Goal: Task Accomplishment & Management: Manage account settings

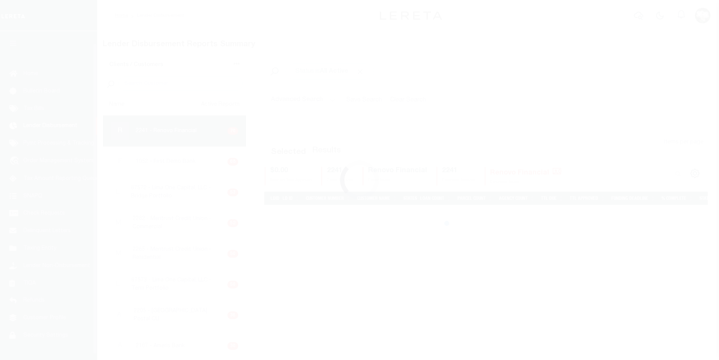
scroll to position [14, 0]
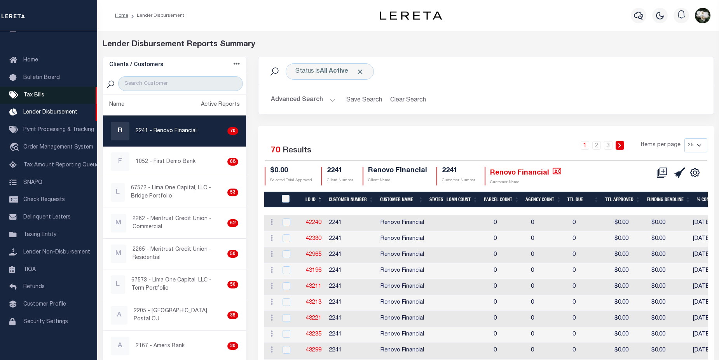
click at [34, 94] on span "Tax Bills" at bounding box center [33, 95] width 21 height 5
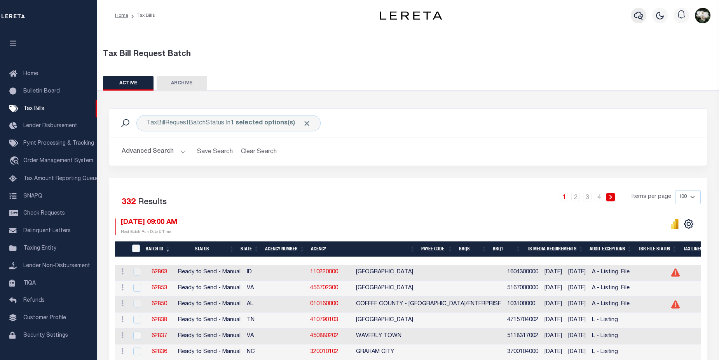
click at [636, 17] on icon "button" at bounding box center [638, 15] width 9 height 9
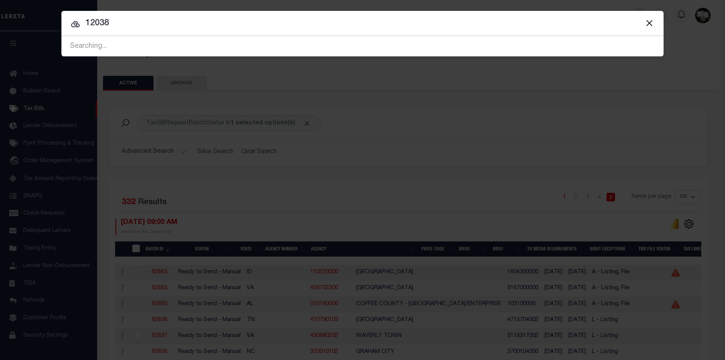
type input "12038"
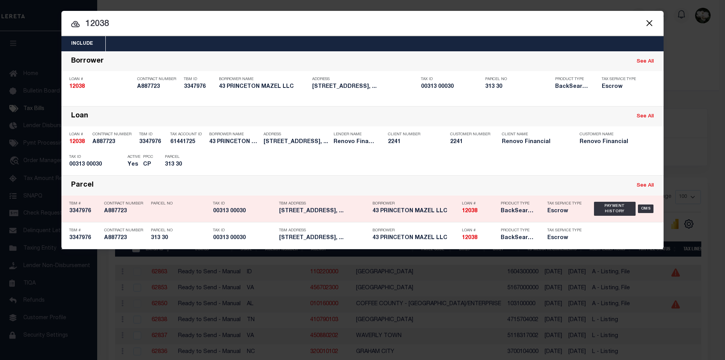
click at [484, 214] on h5 "12038" at bounding box center [479, 211] width 35 height 7
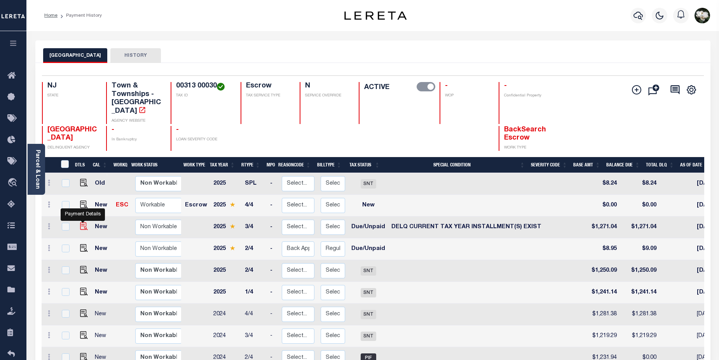
click at [80, 222] on img "" at bounding box center [84, 226] width 8 height 8
checkbox input "true"
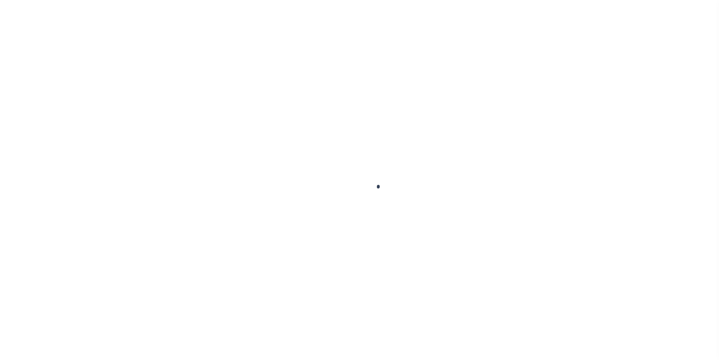
checkbox input "false"
type textarea "CAS- 47818 2025 3rd /- Base $1,271.04 P&I $8.37 - Lereta responsible Total Due …"
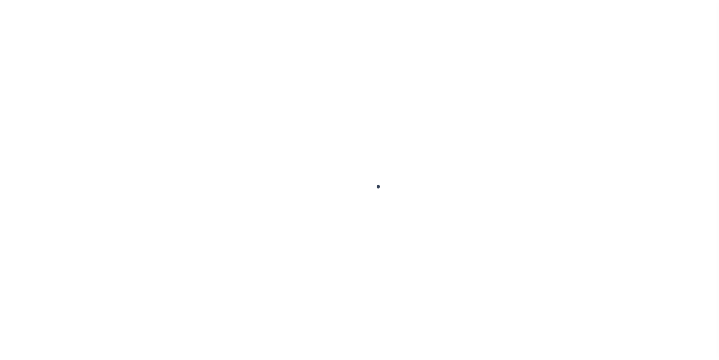
type input "00002853"
type input "[DATE]"
select select "DUE"
select select "17"
type input "$1,271.04"
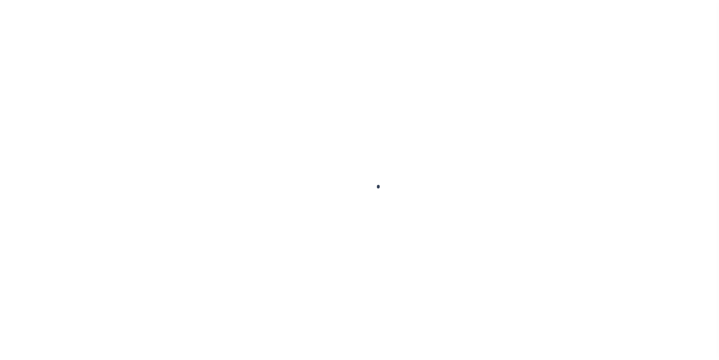
type input "$1,271.04"
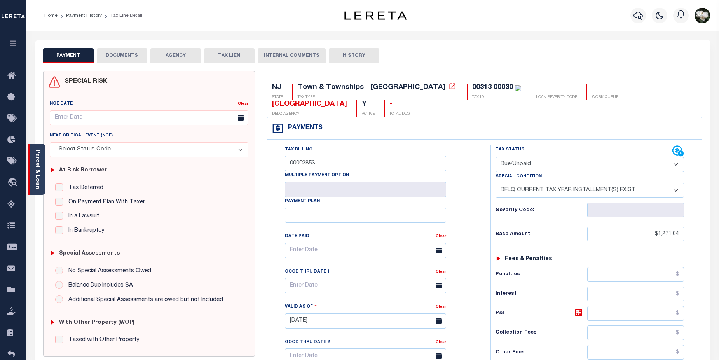
click at [33, 178] on div "Parcel & Loan" at bounding box center [36, 169] width 17 height 51
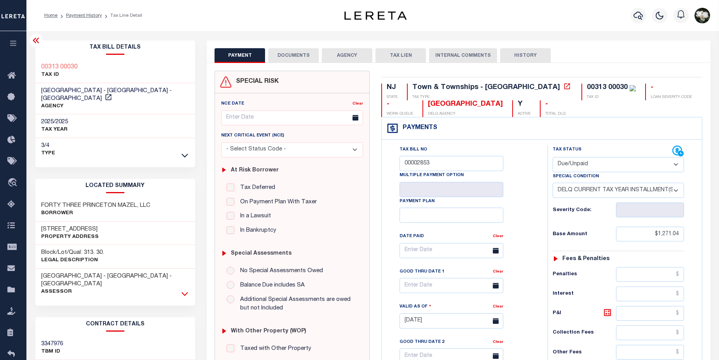
click at [187, 290] on icon at bounding box center [185, 294] width 7 height 8
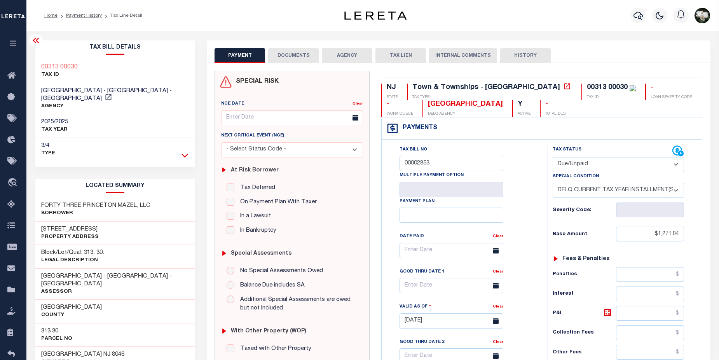
click at [184, 154] on icon at bounding box center [185, 155] width 7 height 8
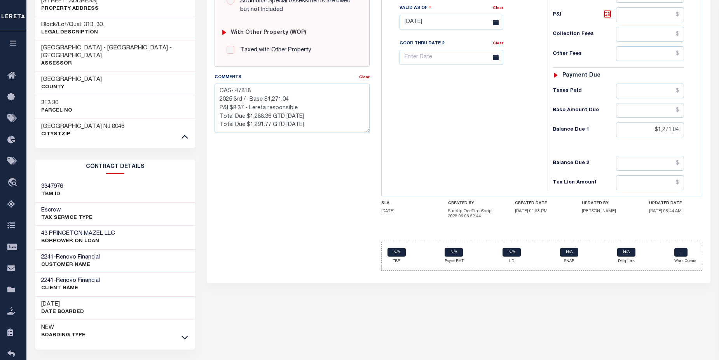
scroll to position [311, 0]
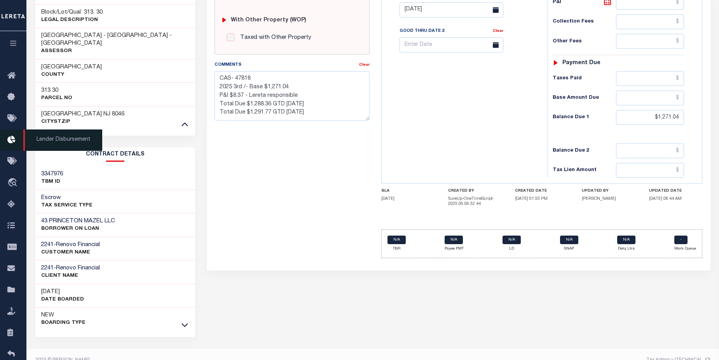
click at [12, 143] on icon at bounding box center [13, 140] width 12 height 10
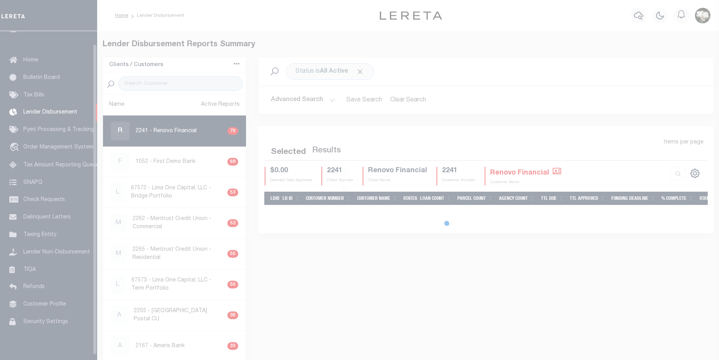
scroll to position [14, 0]
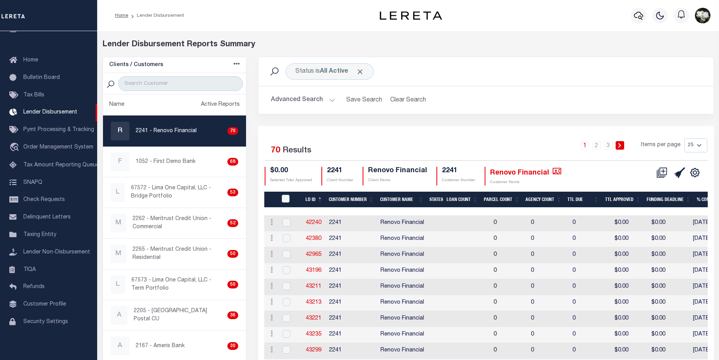
click at [177, 127] on p "2241 - Renovo Financial" at bounding box center [166, 131] width 61 height 8
checkbox input "true"
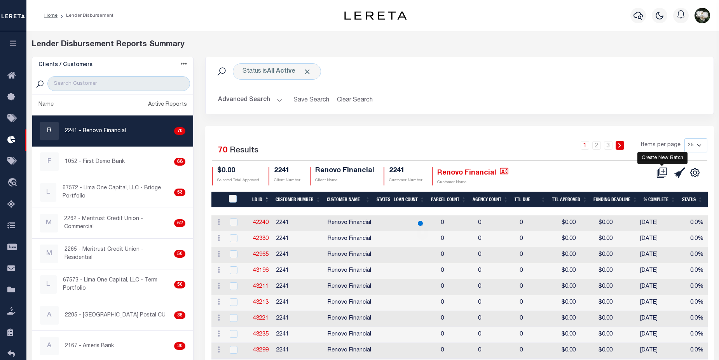
click at [658, 174] on icon at bounding box center [660, 173] width 7 height 7
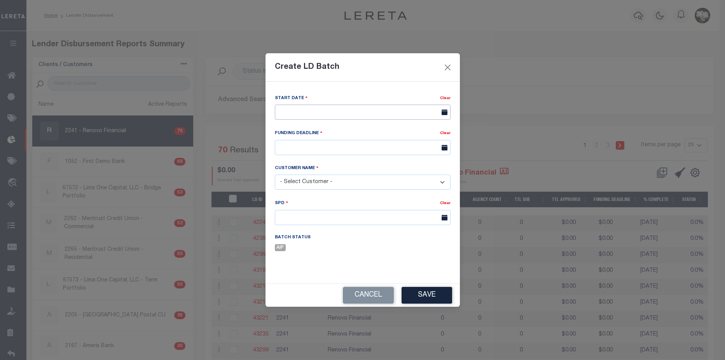
click at [378, 112] on input "text" at bounding box center [363, 112] width 176 height 15
click at [353, 198] on span "21" at bounding box center [351, 201] width 15 height 15
type input "[DATE]"
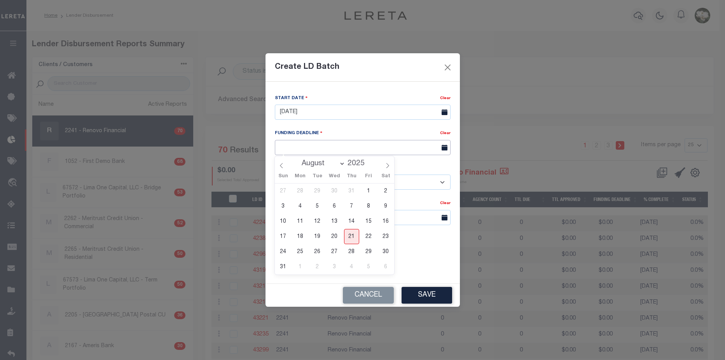
click at [345, 147] on input "text" at bounding box center [363, 147] width 176 height 15
click at [332, 254] on span "27" at bounding box center [334, 251] width 15 height 15
type input "08/27/25"
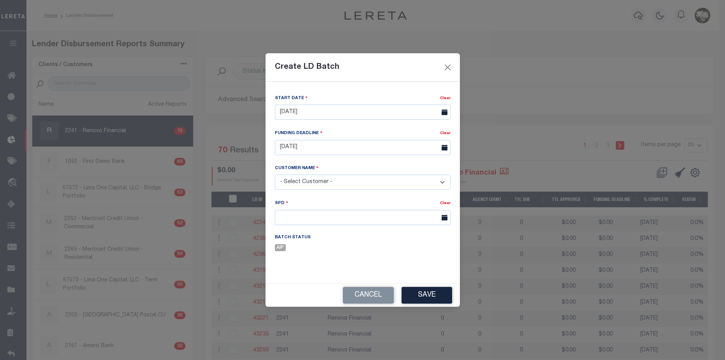
click at [333, 182] on select "- Select Customer - Accumatch - Refunds All In Credit Union Amarillo National B…" at bounding box center [363, 182] width 176 height 15
select select "2241"
click at [275, 175] on select "- Select Customer - Accumatch - Refunds All In Credit Union Amarillo National B…" at bounding box center [363, 182] width 176 height 15
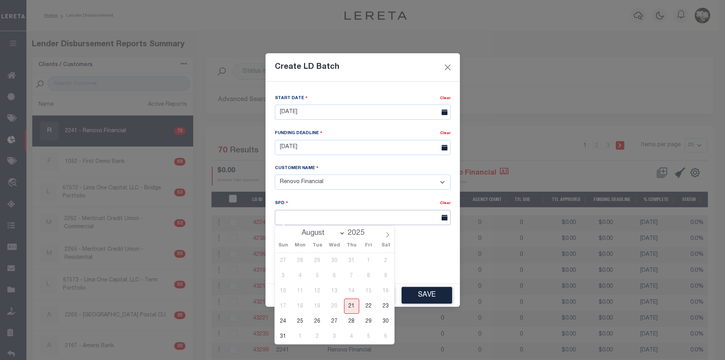
click at [298, 218] on input "text" at bounding box center [363, 217] width 176 height 15
click at [313, 322] on span "26" at bounding box center [317, 321] width 15 height 15
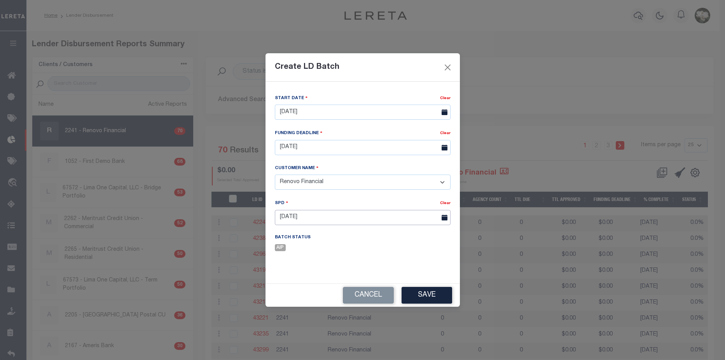
click at [403, 216] on input "08/26/2025" at bounding box center [363, 217] width 176 height 15
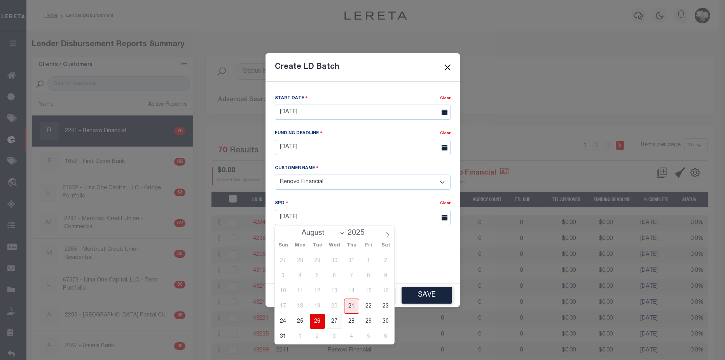
click at [336, 319] on span "27" at bounding box center [334, 321] width 15 height 15
type input "08/27/2025"
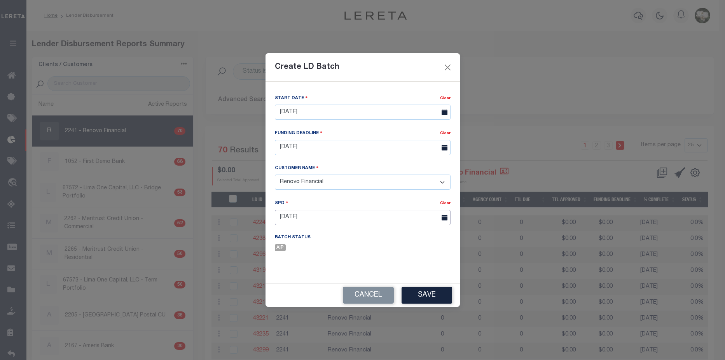
click at [355, 215] on input "08/27/2025" at bounding box center [363, 217] width 176 height 15
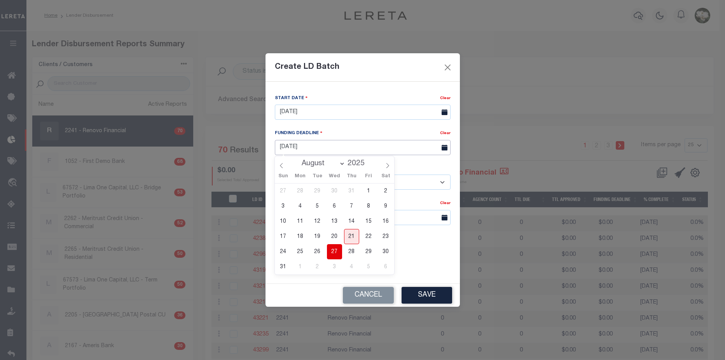
click at [361, 147] on input "08/27/25" at bounding box center [363, 147] width 176 height 15
click at [316, 249] on span "26" at bounding box center [317, 251] width 15 height 15
type input "08/26/25"
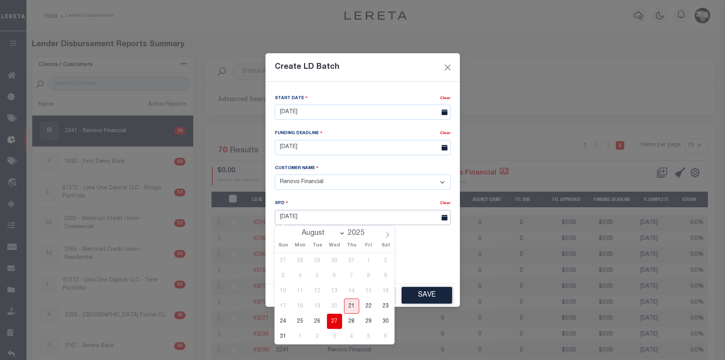
click at [327, 217] on input "08/27/2025" at bounding box center [363, 217] width 176 height 15
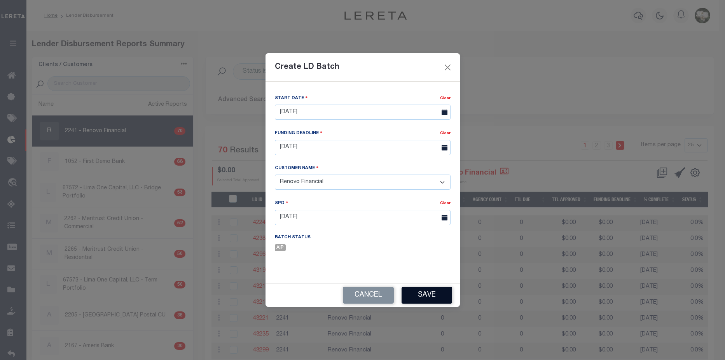
click at [439, 294] on button "Save" at bounding box center [427, 295] width 51 height 17
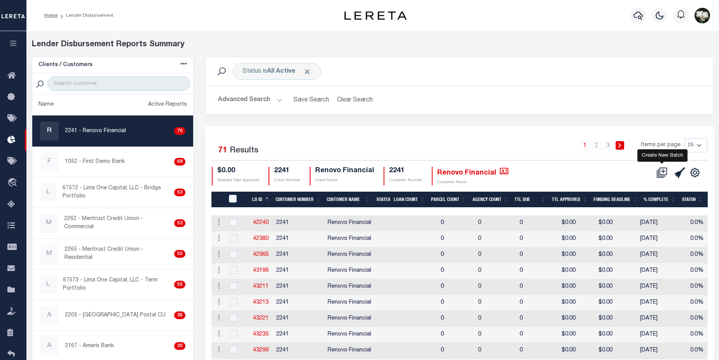
click at [665, 175] on icon at bounding box center [662, 172] width 11 height 11
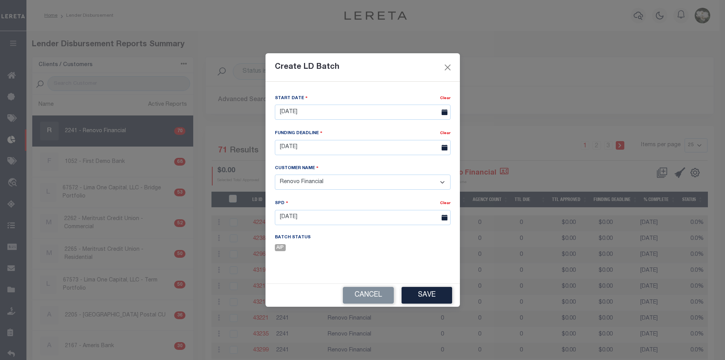
click at [543, 73] on div "Create LD Batch Start Date Clear 08/21/2025 Clear" at bounding box center [362, 180] width 725 height 360
click at [448, 66] on button "Close" at bounding box center [447, 67] width 10 height 10
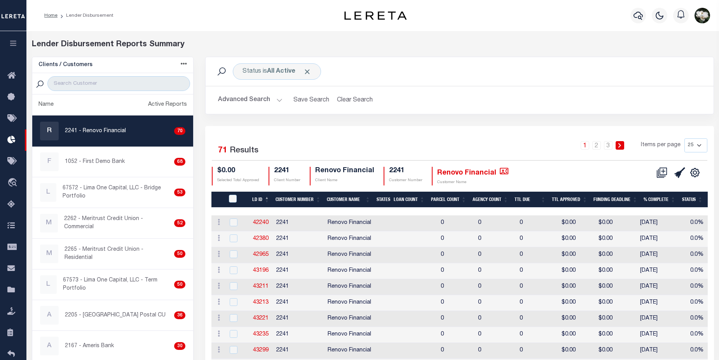
click at [701, 145] on select "25 50 100 200" at bounding box center [696, 145] width 23 height 14
select select "200"
click at [685, 138] on select "25 50 100 200" at bounding box center [696, 145] width 23 height 14
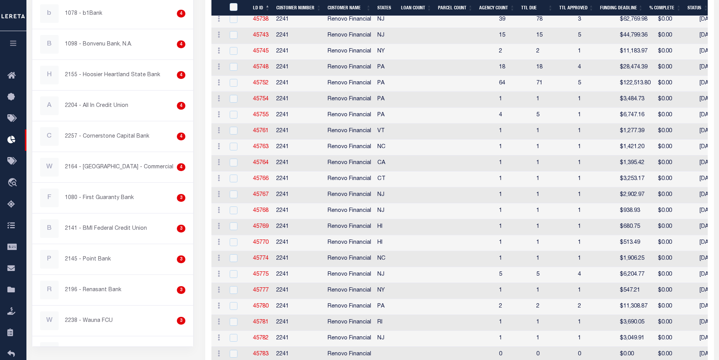
scroll to position [1023, 0]
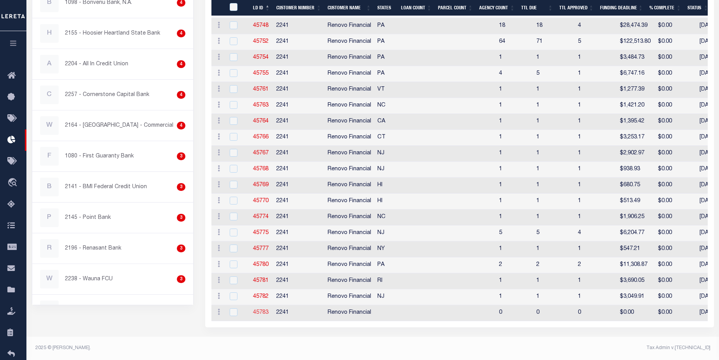
click at [268, 310] on link "45783" at bounding box center [261, 312] width 16 height 5
checkbox input "true"
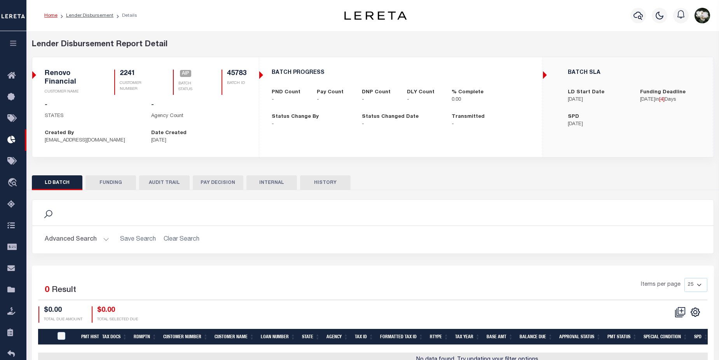
click at [77, 241] on button "Advanced Search" at bounding box center [77, 239] width 65 height 15
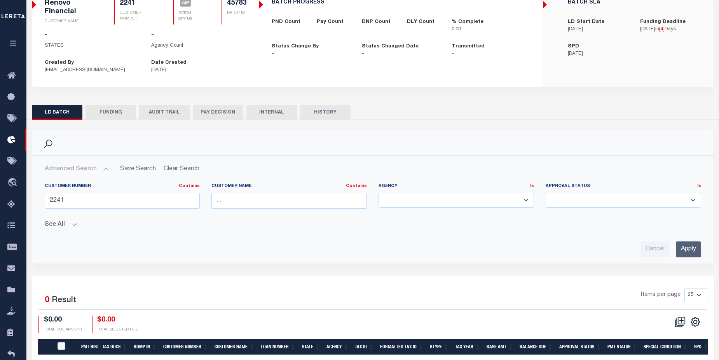
scroll to position [84, 0]
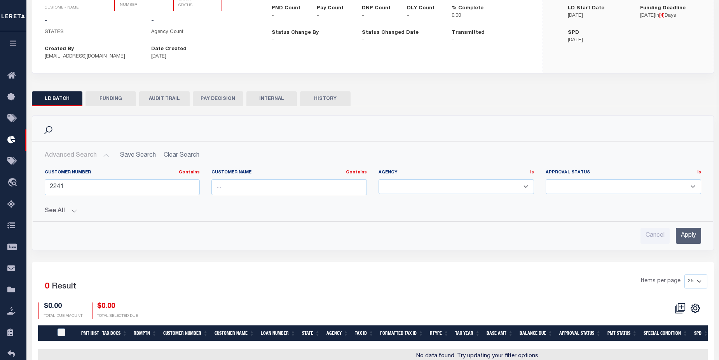
click at [73, 212] on button "See All" at bounding box center [373, 211] width 657 height 7
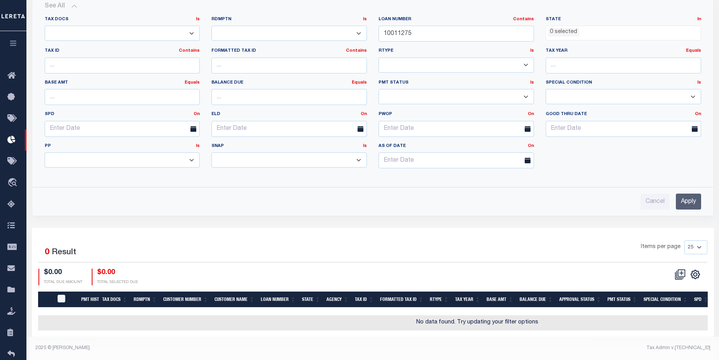
scroll to position [234, 0]
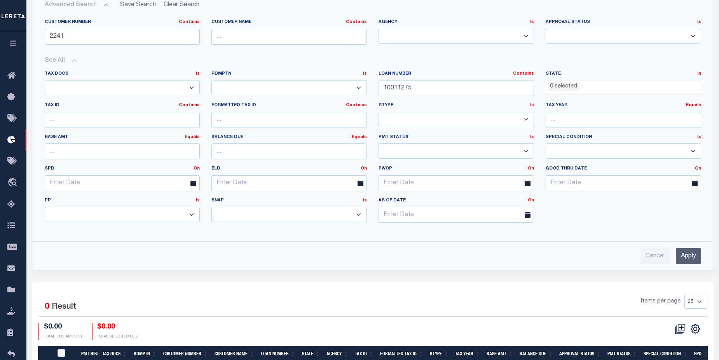
click at [685, 258] on input "Apply" at bounding box center [688, 256] width 25 height 16
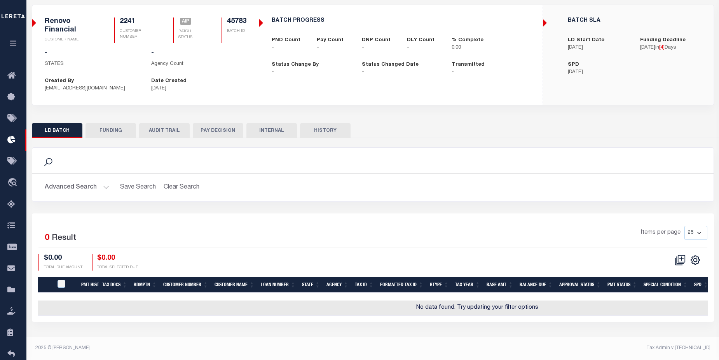
scroll to position [52, 0]
click at [65, 187] on button "Advanced Search" at bounding box center [77, 187] width 65 height 15
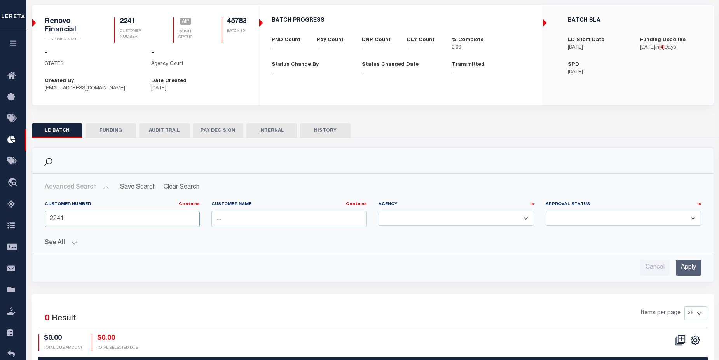
drag, startPoint x: 93, startPoint y: 224, endPoint x: 52, endPoint y: 218, distance: 40.9
click at [52, 218] on input "2241" at bounding box center [123, 219] width 156 height 16
click at [72, 244] on button "See All" at bounding box center [373, 243] width 657 height 7
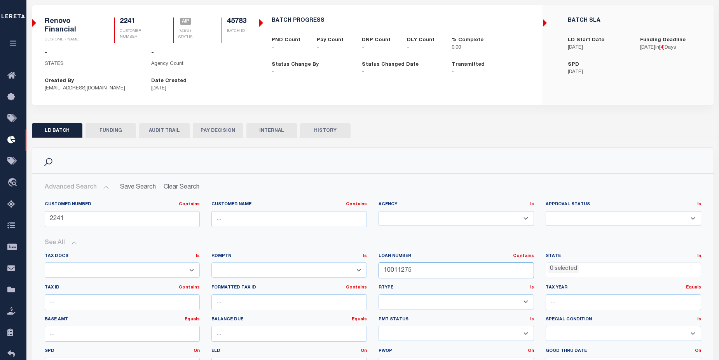
drag, startPoint x: 453, startPoint y: 276, endPoint x: 357, endPoint y: 251, distance: 98.4
click at [339, 262] on div "Tax Docs Is Is Contains Yes No Rdmptn Is Is Contains Yes No Contains Contains Is" at bounding box center [373, 332] width 668 height 159
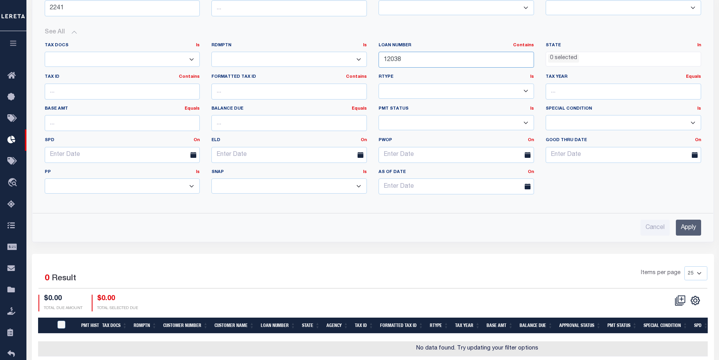
scroll to position [294, 0]
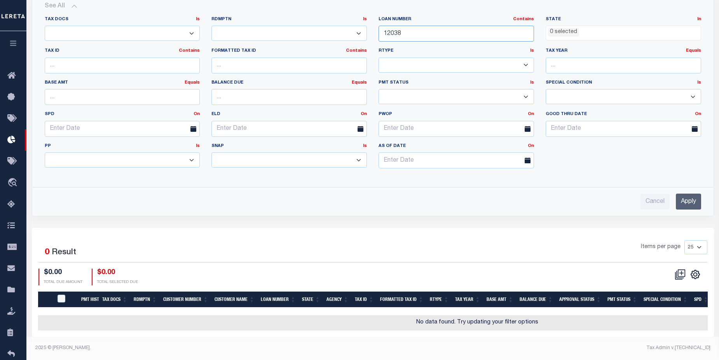
type input "12038"
click at [686, 199] on input "Apply" at bounding box center [688, 202] width 25 height 16
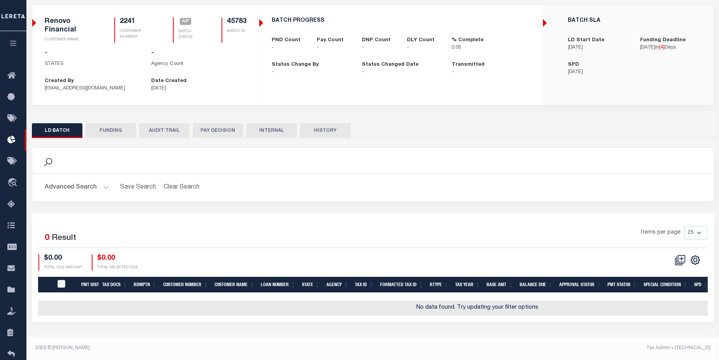
scroll to position [52, 0]
click at [75, 183] on button "Advanced Search" at bounding box center [77, 187] width 65 height 15
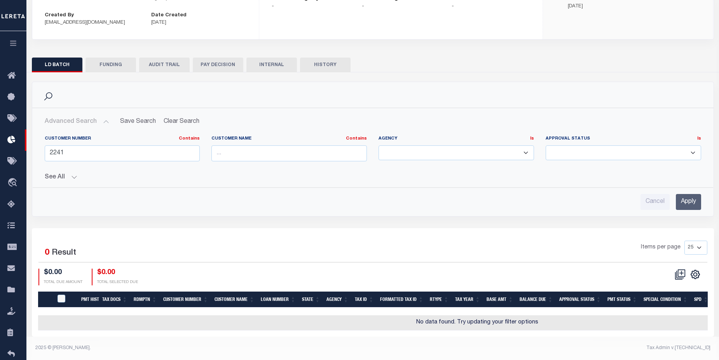
scroll to position [123, 0]
click at [682, 270] on icon at bounding box center [680, 274] width 11 height 11
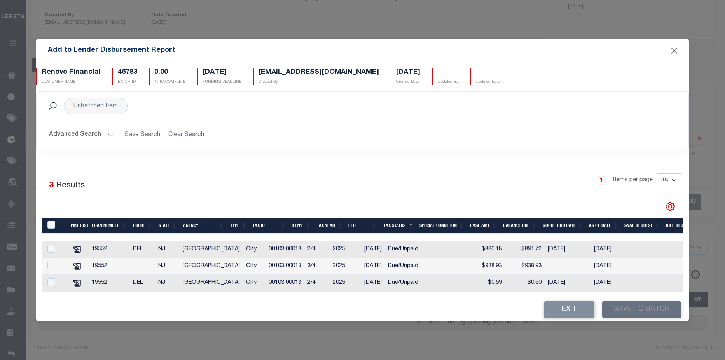
click at [72, 130] on button "Advanced Search" at bounding box center [81, 134] width 65 height 15
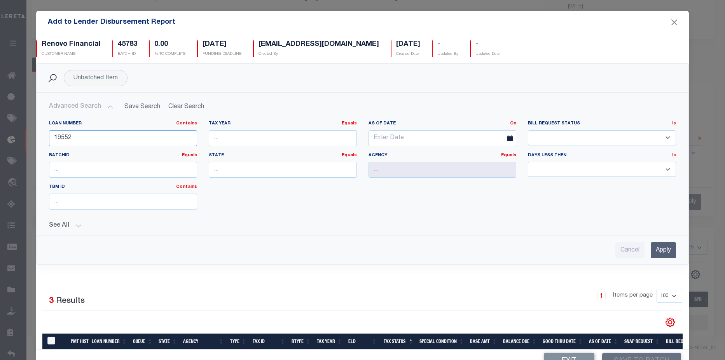
drag, startPoint x: 98, startPoint y: 136, endPoint x: -2, endPoint y: 137, distance: 99.2
click at [0, 137] on html "Home Lender Disbursement Details Profile" at bounding box center [362, 121] width 725 height 478
type input "12038"
click at [651, 243] on input "Apply" at bounding box center [663, 250] width 25 height 16
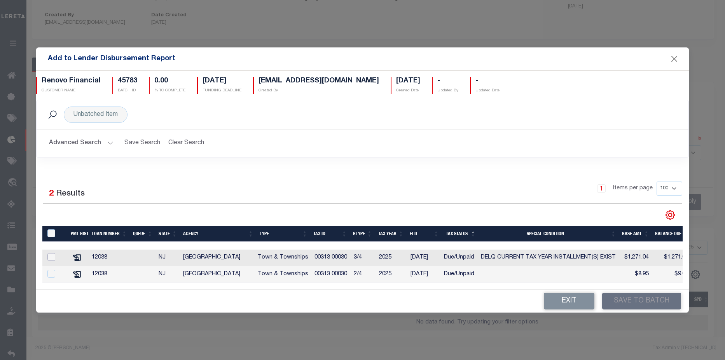
click at [49, 257] on input "checkbox" at bounding box center [51, 257] width 8 height 8
checkbox input "true"
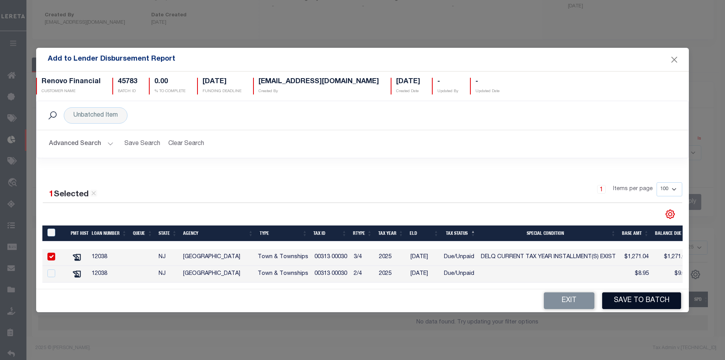
click at [643, 302] on button "Save to Batch" at bounding box center [641, 300] width 79 height 17
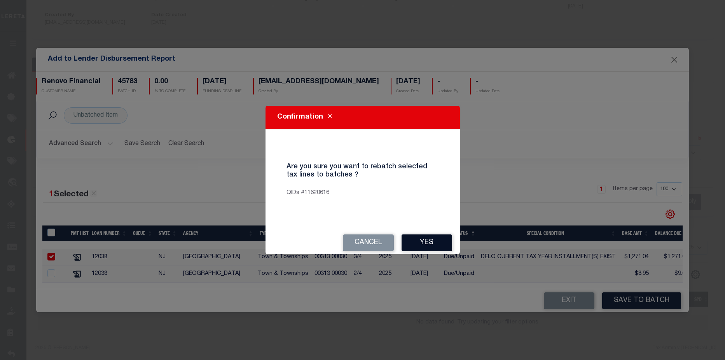
click at [435, 243] on button "Yes" at bounding box center [427, 242] width 51 height 17
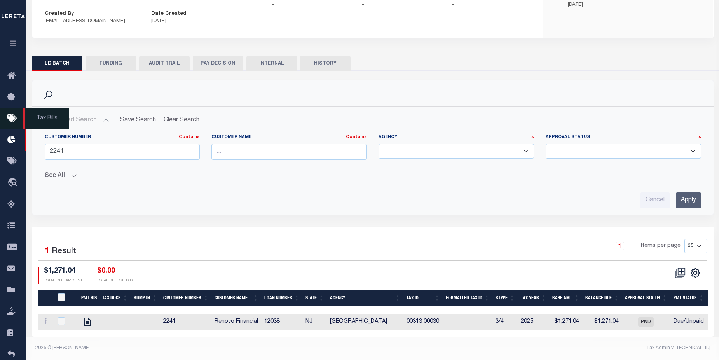
click at [14, 121] on icon at bounding box center [13, 119] width 12 height 10
drag, startPoint x: 9, startPoint y: 116, endPoint x: 21, endPoint y: 114, distance: 12.7
click at [9, 116] on icon at bounding box center [13, 119] width 12 height 10
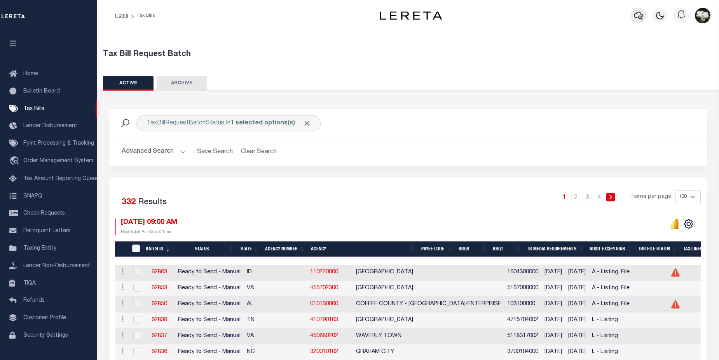
click at [638, 13] on icon "button" at bounding box center [638, 16] width 9 height 8
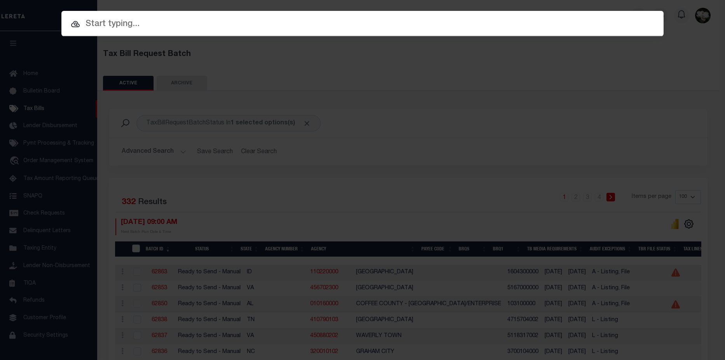
click at [612, 57] on div "Include Loans TBM Customers Borrowers Payments (Lender Non-Disb) Payments (Lend…" at bounding box center [362, 180] width 725 height 360
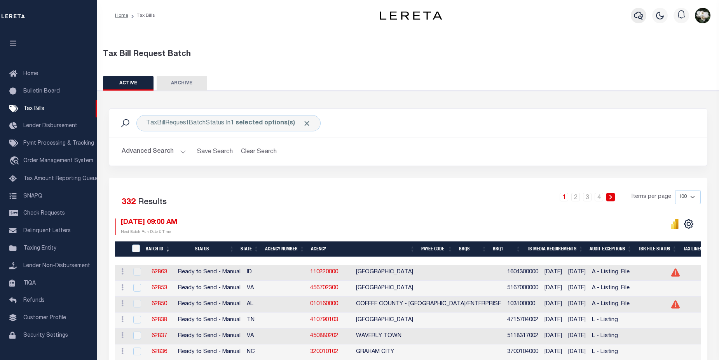
click at [634, 14] on icon "button" at bounding box center [638, 15] width 9 height 9
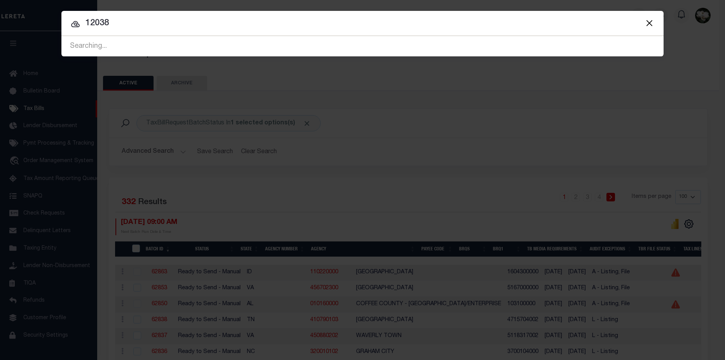
type input "12038"
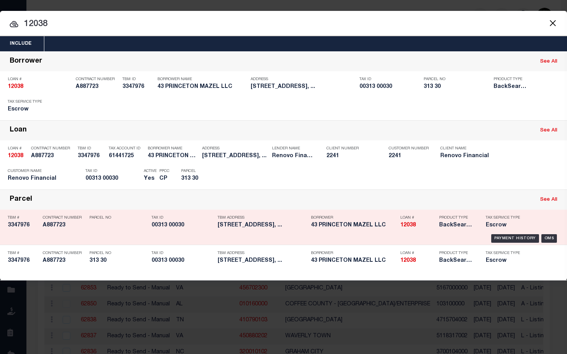
click at [446, 226] on h5 "BackSearch,Escrow" at bounding box center [456, 225] width 35 height 7
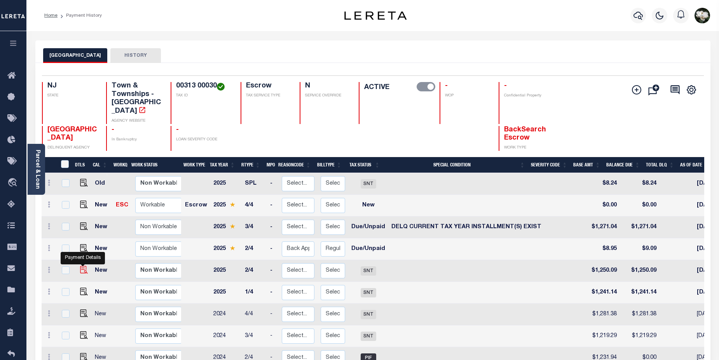
click at [86, 266] on img "" at bounding box center [84, 270] width 8 height 8
checkbox input "true"
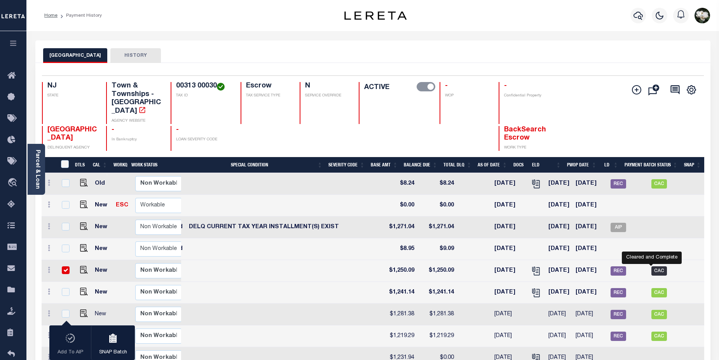
click at [561, 266] on span "CAC" at bounding box center [660, 270] width 16 height 9
checkbox input "false"
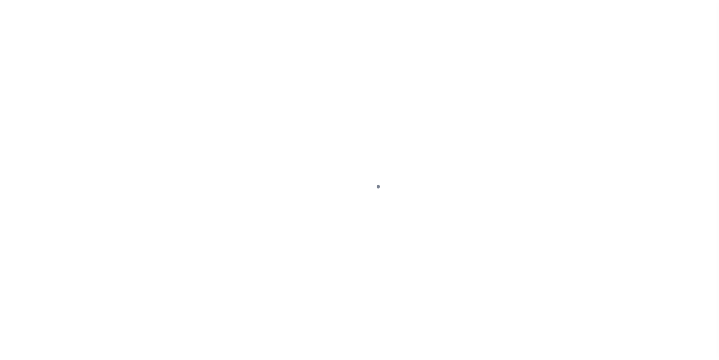
select select "SNT"
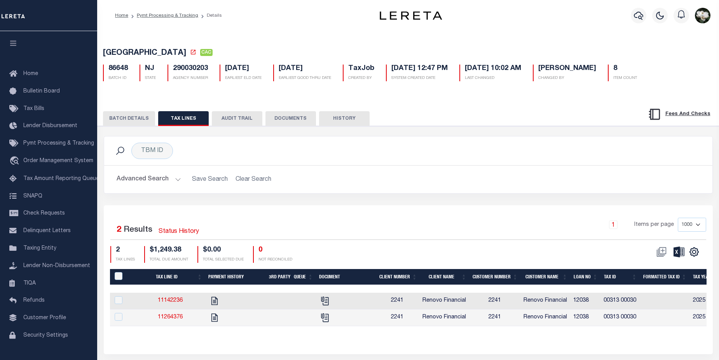
click at [130, 122] on button "BATCH DETAILS" at bounding box center [129, 118] width 52 height 15
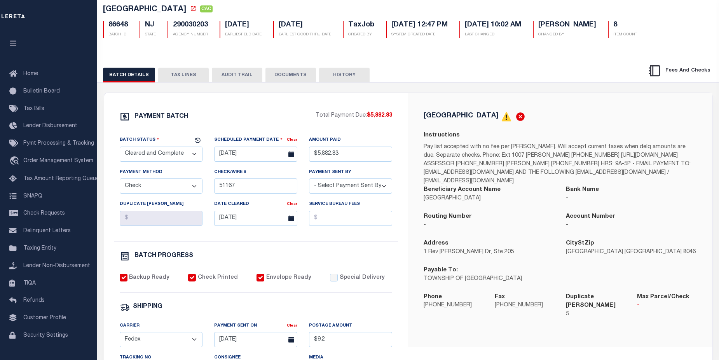
scroll to position [40, 0]
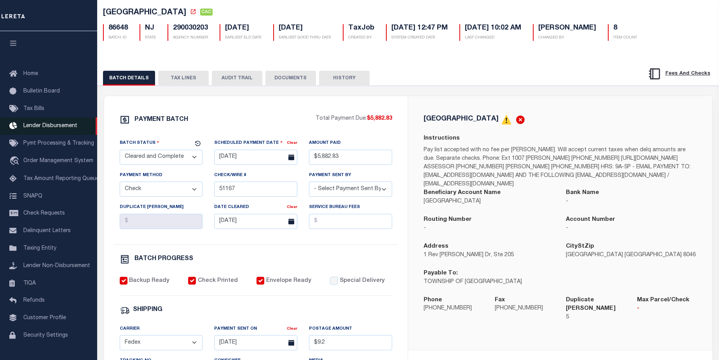
click at [44, 127] on span "Lender Disbursement" at bounding box center [50, 125] width 54 height 5
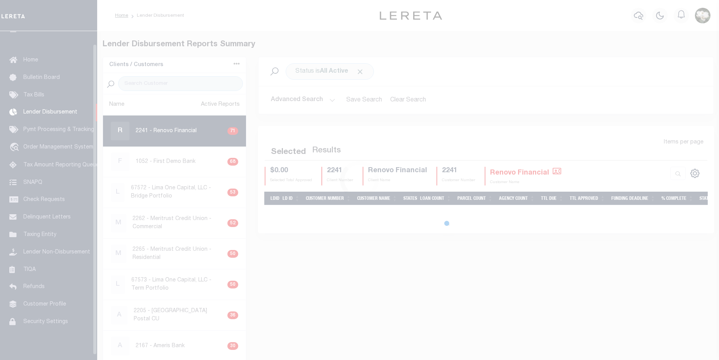
scroll to position [14, 0]
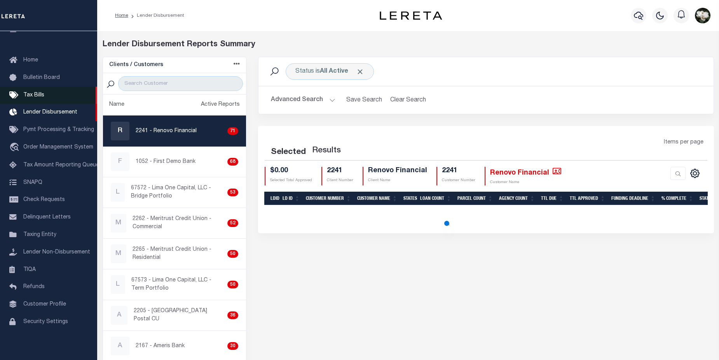
select select "200"
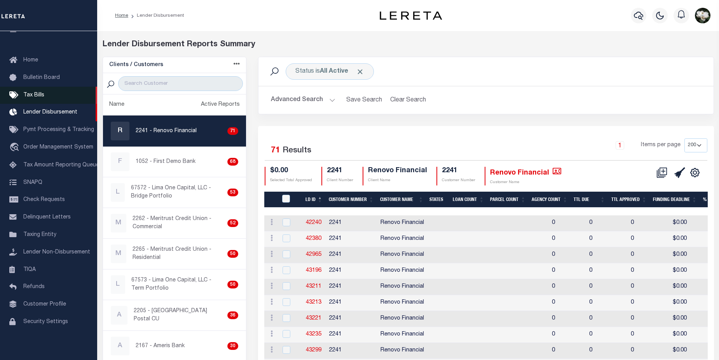
click at [31, 96] on span "Tax Bills" at bounding box center [33, 95] width 21 height 5
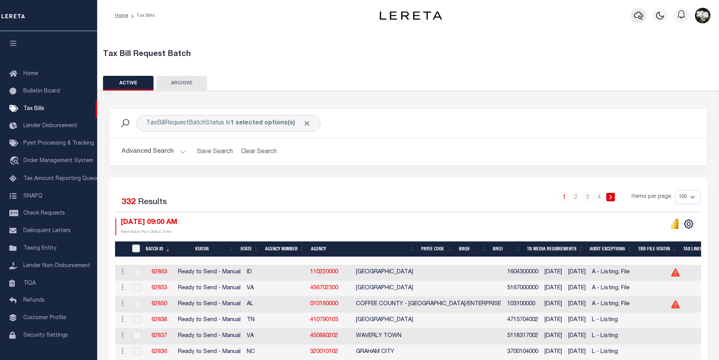
click at [634, 15] on icon "button" at bounding box center [638, 15] width 9 height 9
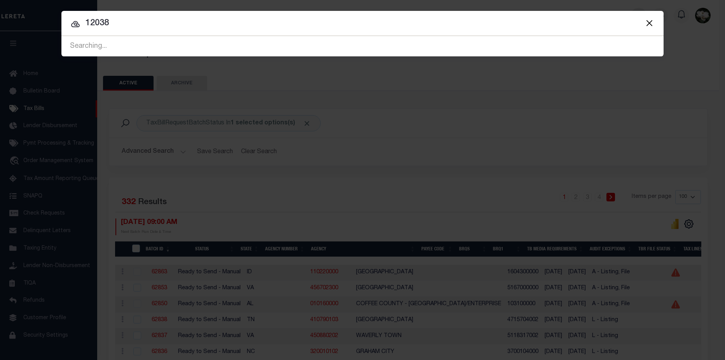
type input "12038"
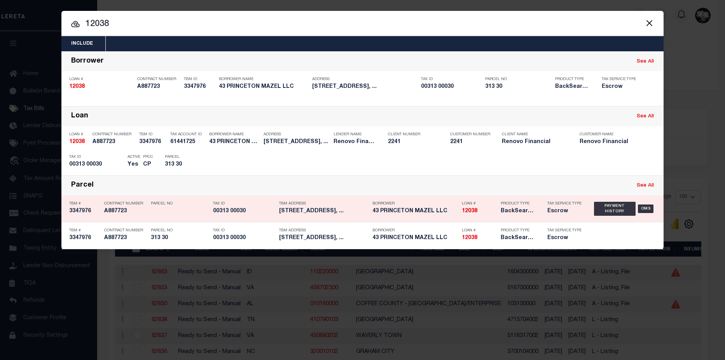
click at [487, 215] on h5 "12038" at bounding box center [479, 211] width 35 height 7
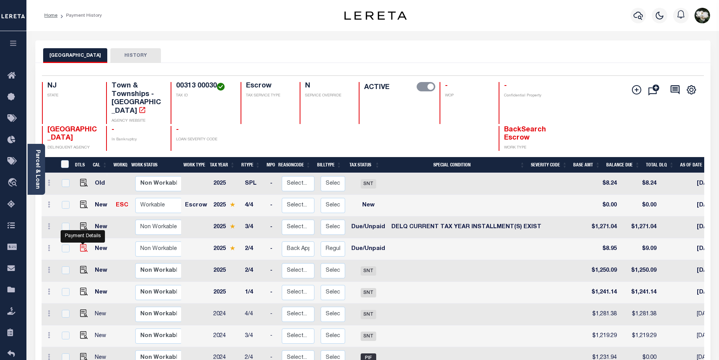
click at [84, 244] on img "" at bounding box center [84, 248] width 8 height 8
checkbox input "true"
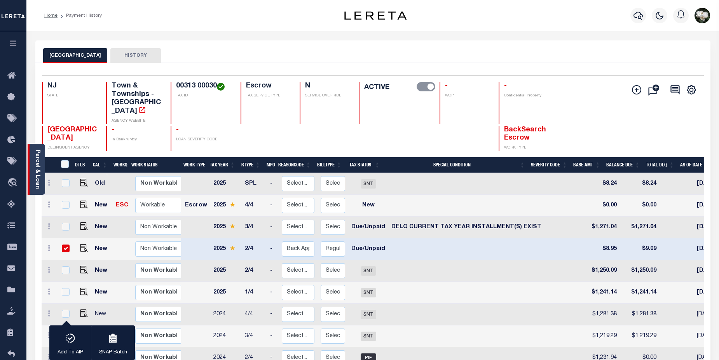
click at [36, 173] on link "Parcel & Loan" at bounding box center [37, 169] width 5 height 39
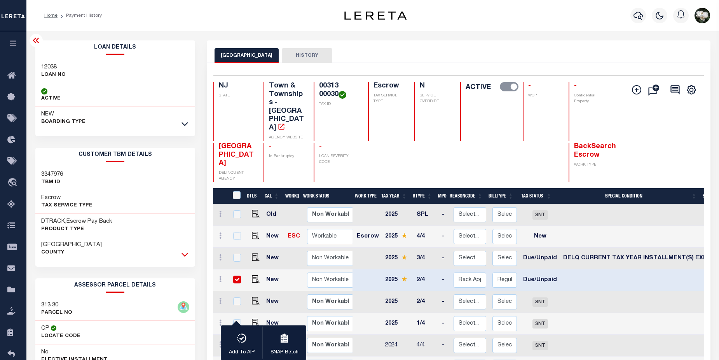
click at [188, 257] on icon at bounding box center [185, 254] width 7 height 8
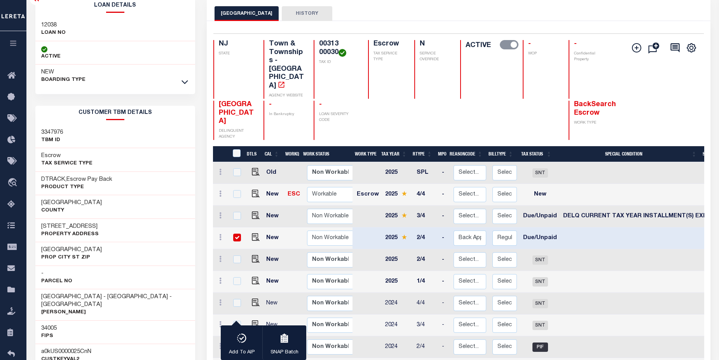
scroll to position [39, 0]
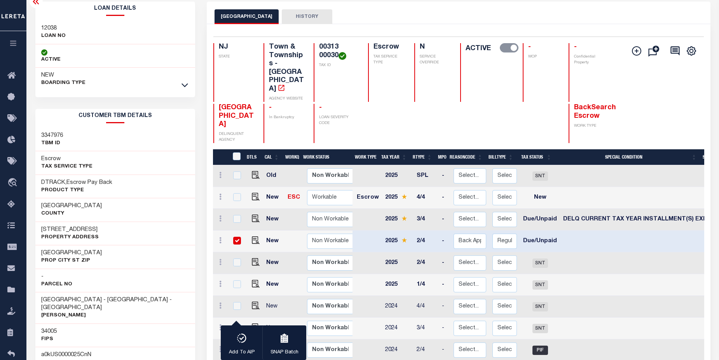
click at [14, 43] on icon "button" at bounding box center [13, 43] width 9 height 7
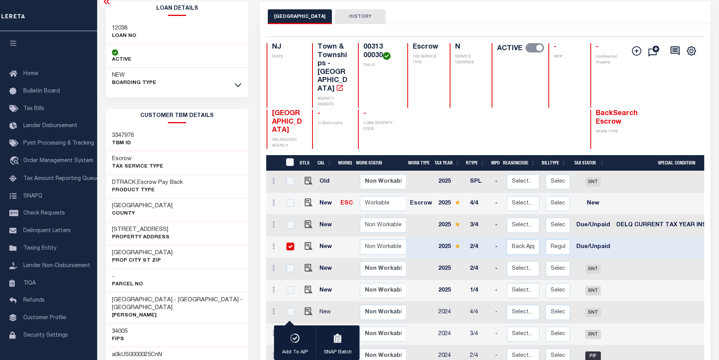
click at [14, 43] on icon "button" at bounding box center [13, 43] width 9 height 7
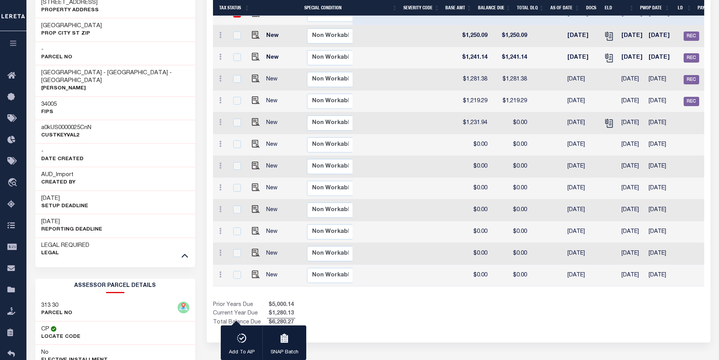
scroll to position [0, 374]
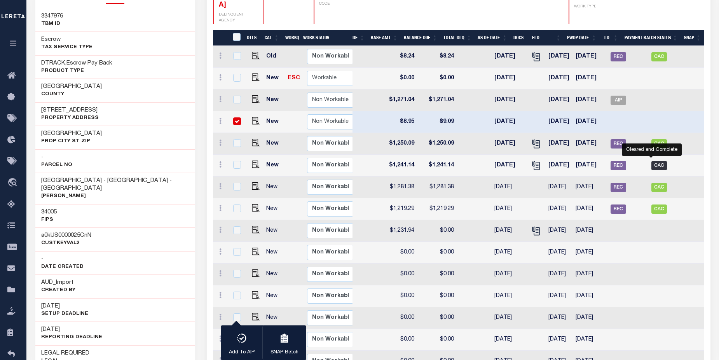
click at [653, 161] on span "CAC" at bounding box center [660, 165] width 16 height 9
checkbox input "true"
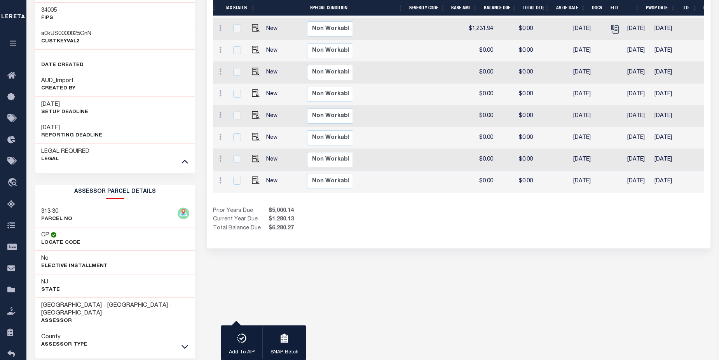
scroll to position [0, 294]
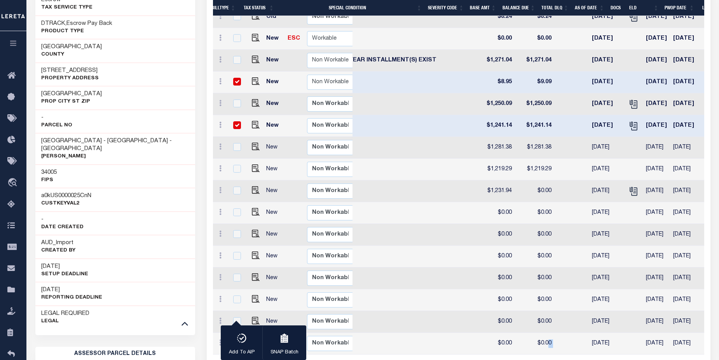
drag, startPoint x: 574, startPoint y: 337, endPoint x: 533, endPoint y: 333, distance: 41.4
click at [533, 333] on tr "New Non Workable Workable 2022 3/4 - Select... Payment Reversal Taxable Value C…" at bounding box center [373, 344] width 874 height 22
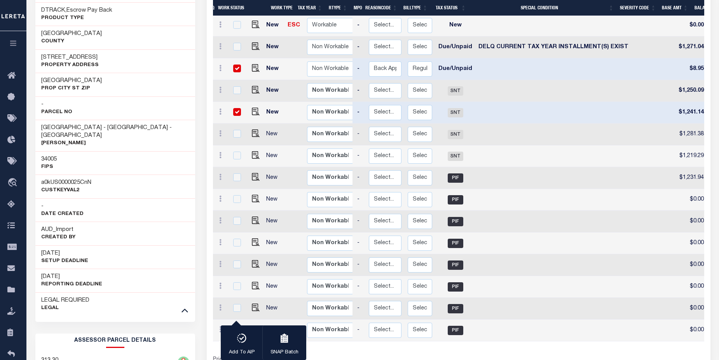
scroll to position [0, 95]
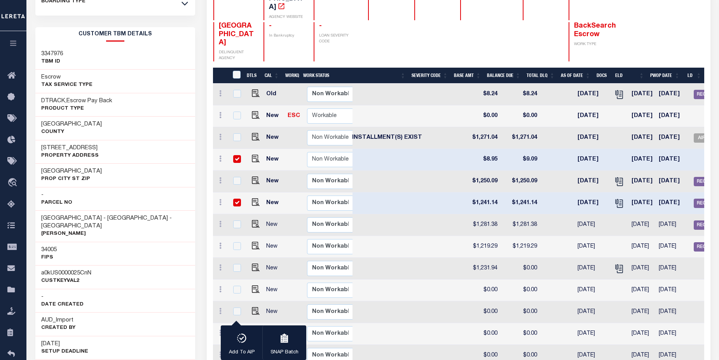
click at [237, 155] on input "checkbox" at bounding box center [237, 159] width 8 height 8
checkbox input "false"
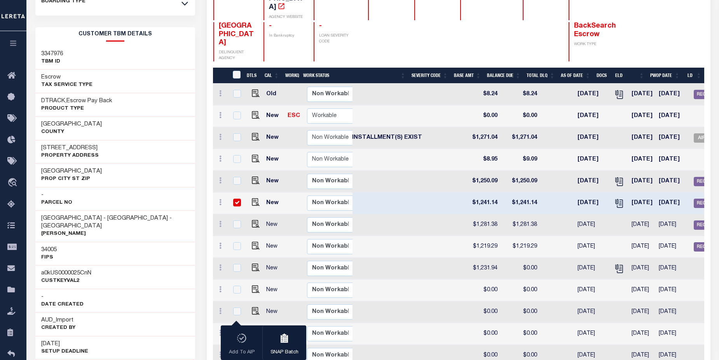
click at [240, 199] on input "checkbox" at bounding box center [237, 203] width 8 height 8
checkbox input "false"
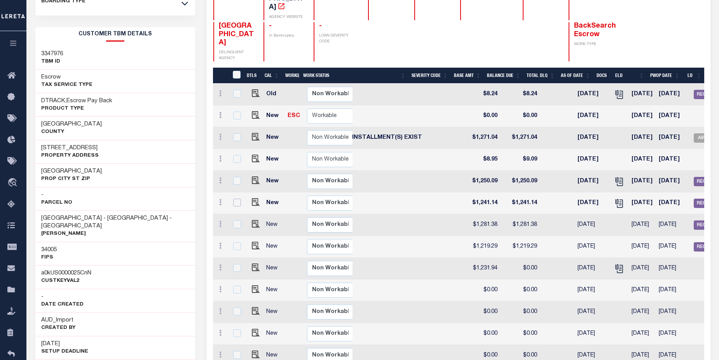
checkbox input "false"
click at [253, 155] on img "" at bounding box center [256, 159] width 8 height 8
checkbox input "true"
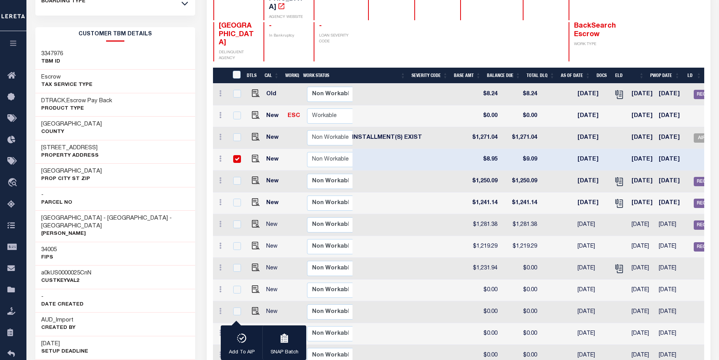
click at [238, 155] on input "checkbox" at bounding box center [237, 159] width 8 height 8
checkbox input "false"
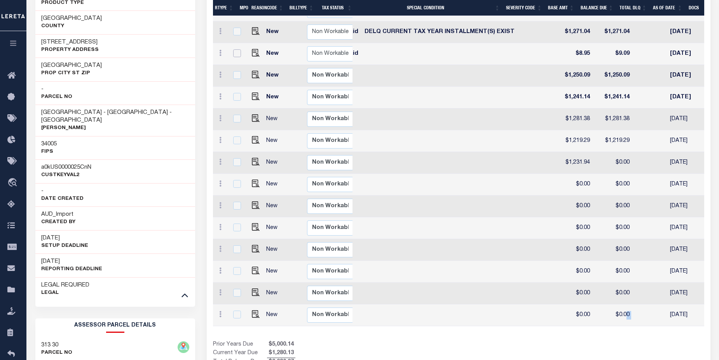
scroll to position [0, 150]
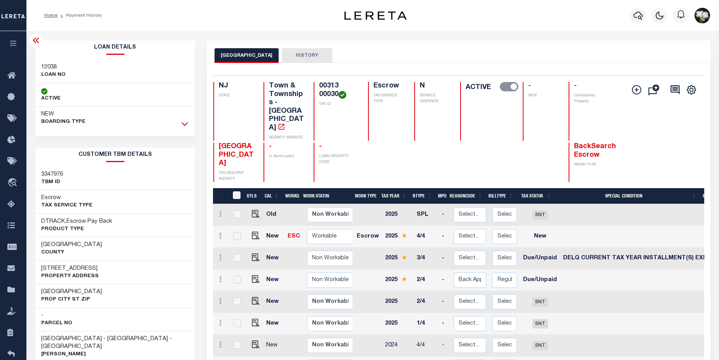
click at [184, 122] on icon at bounding box center [185, 124] width 7 height 8
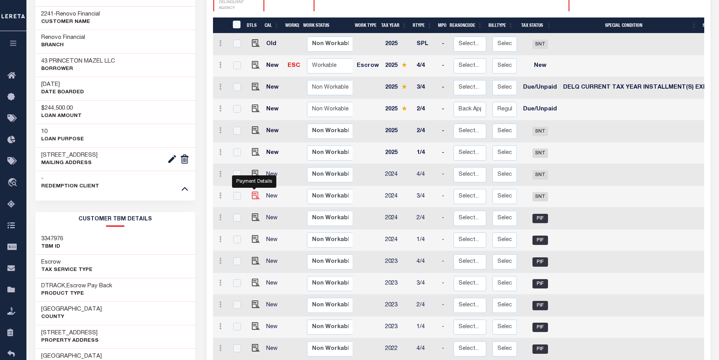
click at [256, 192] on img "" at bounding box center [256, 196] width 8 height 8
checkbox input "true"
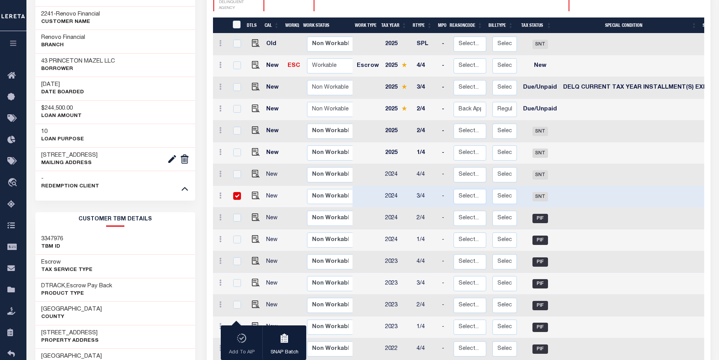
click at [237, 192] on input "checkbox" at bounding box center [237, 196] width 8 height 8
checkbox input "false"
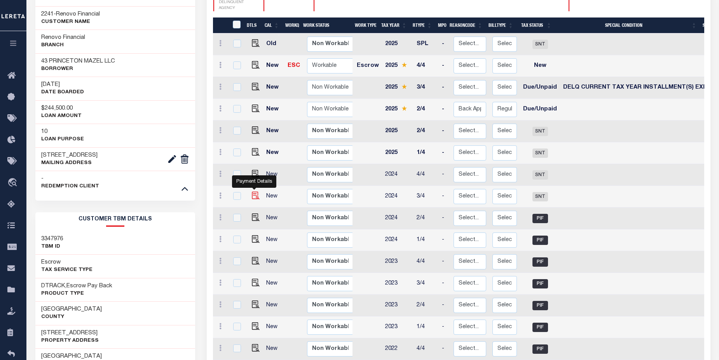
click at [253, 192] on img "" at bounding box center [256, 196] width 8 height 8
checkbox input "true"
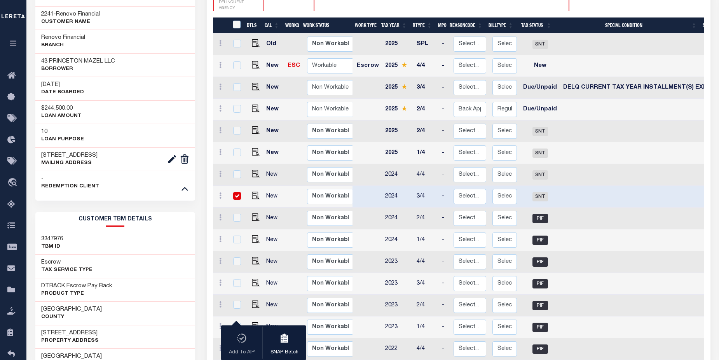
click at [573, 186] on td at bounding box center [638, 197] width 156 height 22
checkbox input "false"
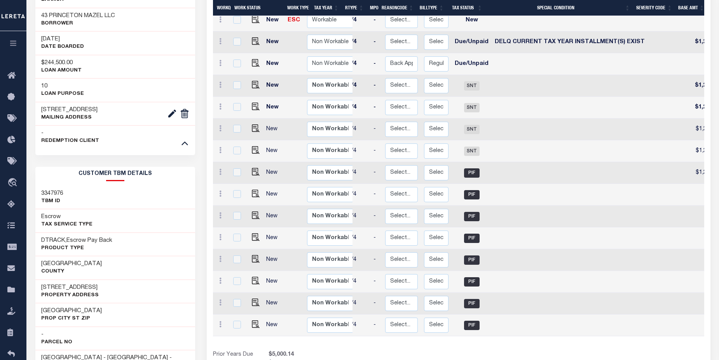
scroll to position [0, 4]
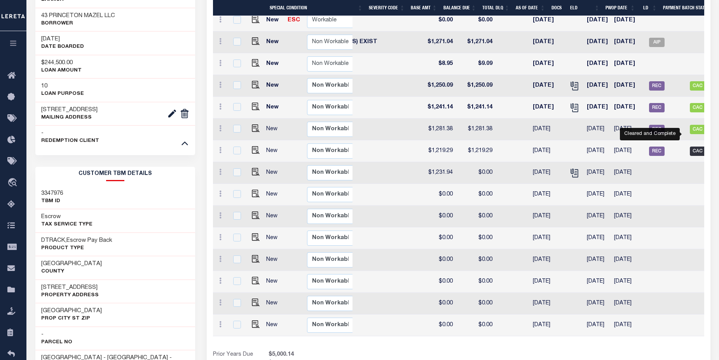
click at [691, 147] on span "CAC" at bounding box center [698, 151] width 16 height 9
checkbox input "true"
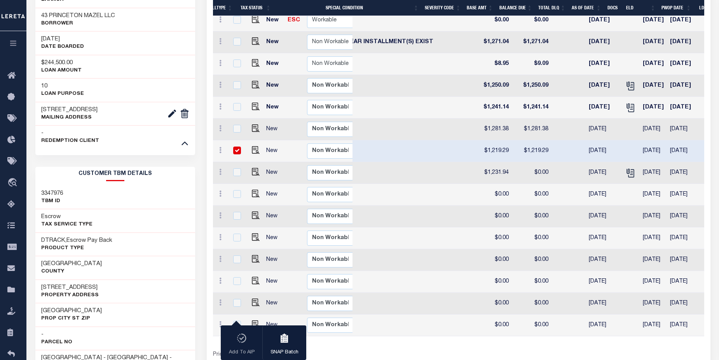
scroll to position [0, 335]
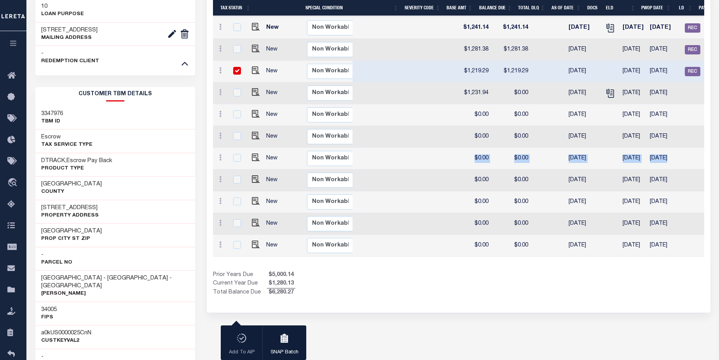
drag, startPoint x: 719, startPoint y: 146, endPoint x: 720, endPoint y: 123, distance: 23.0
click at [719, 123] on html "Home Payment History Profile Sign out" at bounding box center [359, 198] width 719 height 989
click at [685, 86] on td at bounding box center [693, 93] width 22 height 22
checkbox input "true"
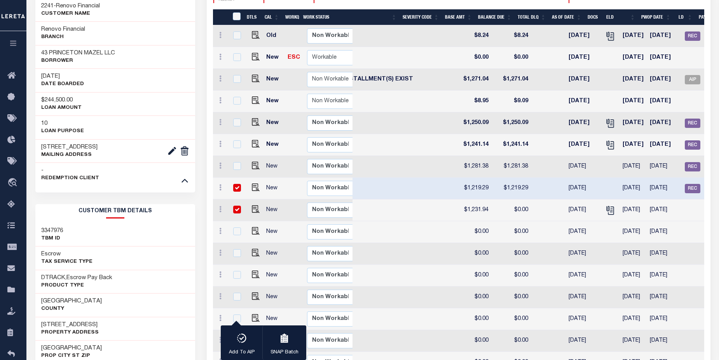
scroll to position [0, 0]
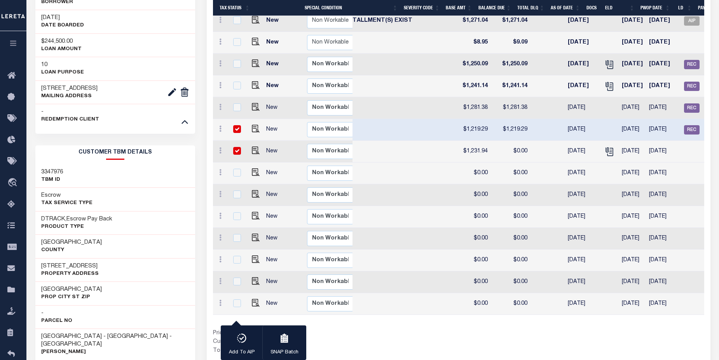
click at [523, 343] on div "2 Selected 16 Results 1 Items per page 25 50 100 NJ STATE TAX ID" at bounding box center [458, 97] width 503 height 545
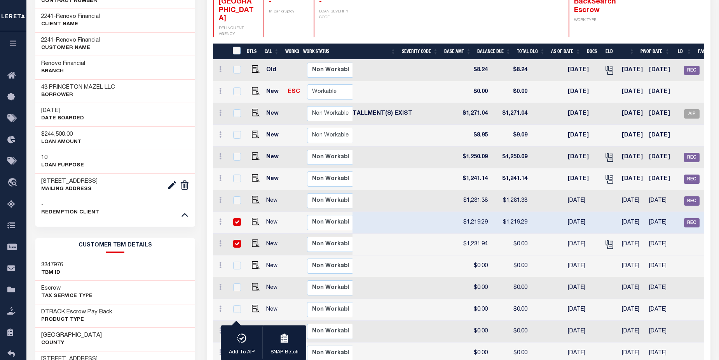
scroll to position [132, 0]
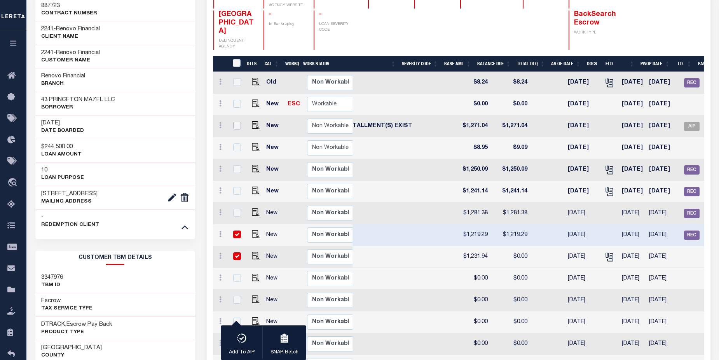
click at [237, 122] on input "checkbox" at bounding box center [237, 126] width 8 height 8
checkbox input "true"
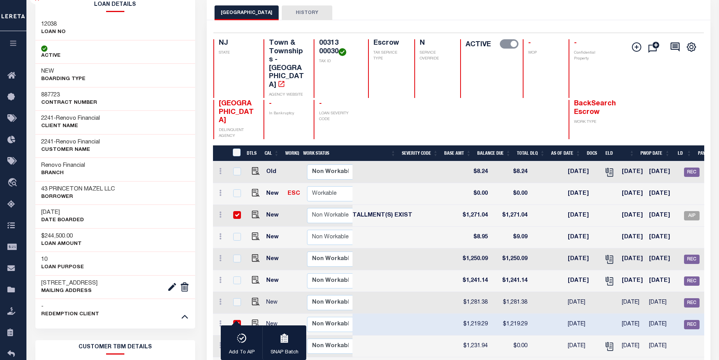
scroll to position [124, 0]
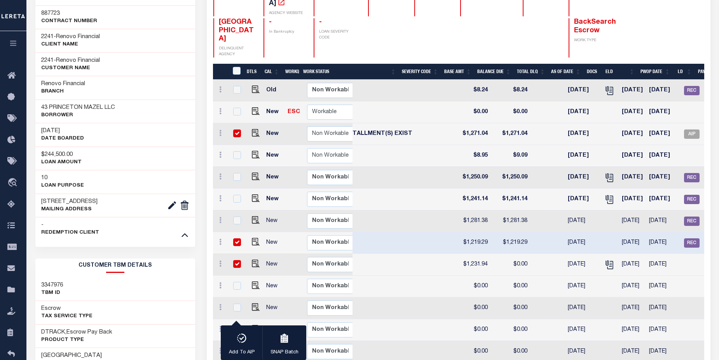
click at [235, 260] on input "checkbox" at bounding box center [237, 264] width 8 height 8
checkbox input "false"
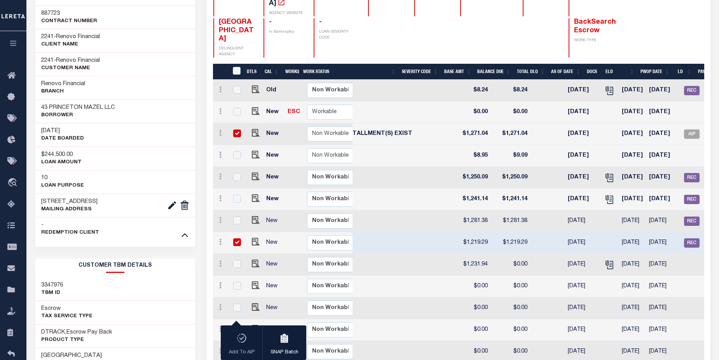
click at [237, 238] on input "checkbox" at bounding box center [237, 242] width 8 height 8
checkbox input "false"
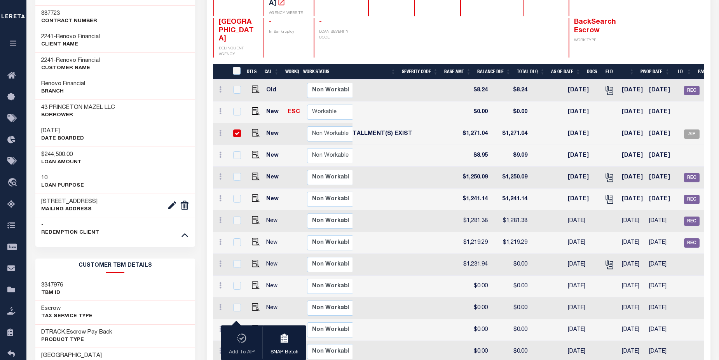
click at [238, 129] on input "checkbox" at bounding box center [237, 133] width 8 height 8
checkbox input "false"
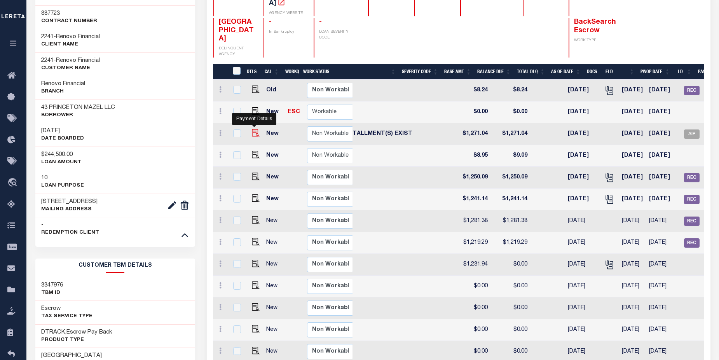
click at [254, 129] on img "" at bounding box center [256, 133] width 8 height 8
checkbox input "true"
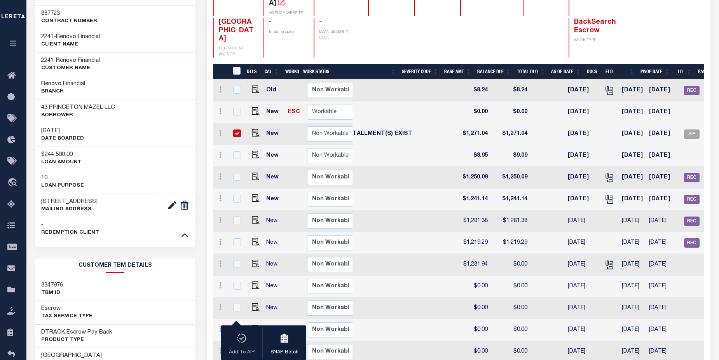
click at [236, 129] on input "checkbox" at bounding box center [237, 133] width 8 height 8
checkbox input "false"
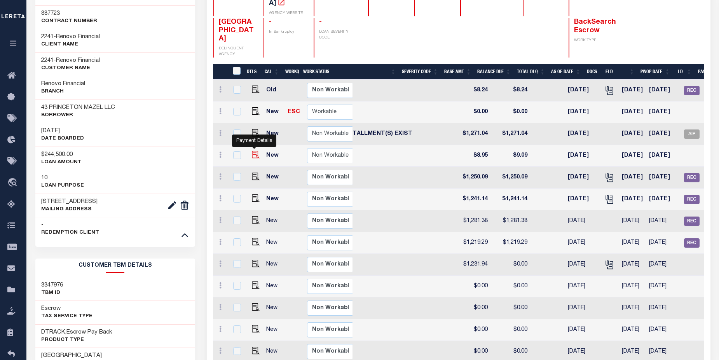
click at [253, 151] on img "" at bounding box center [256, 155] width 8 height 8
checkbox input "true"
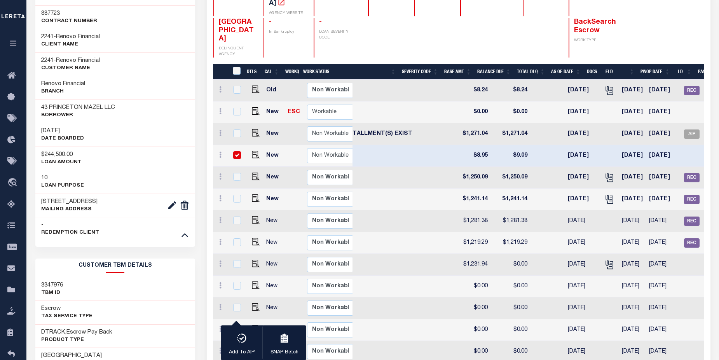
click at [236, 151] on input "checkbox" at bounding box center [237, 155] width 8 height 8
checkbox input "false"
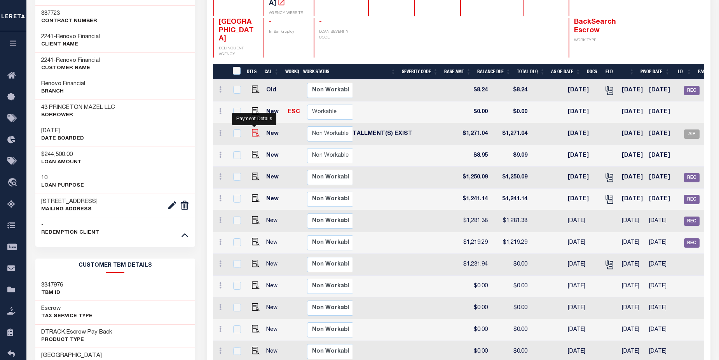
click at [254, 129] on img "" at bounding box center [256, 133] width 8 height 8
checkbox input "true"
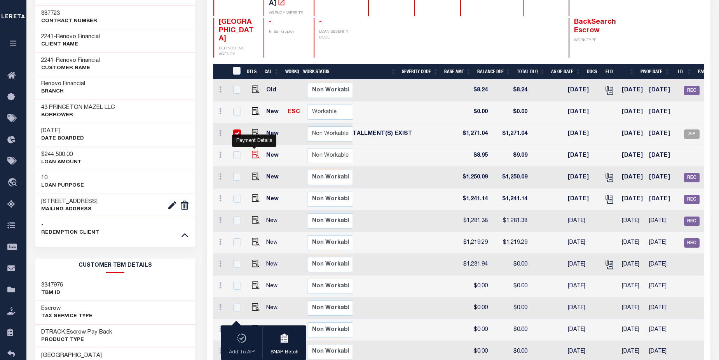
click at [252, 151] on img "" at bounding box center [256, 155] width 8 height 8
checkbox input "true"
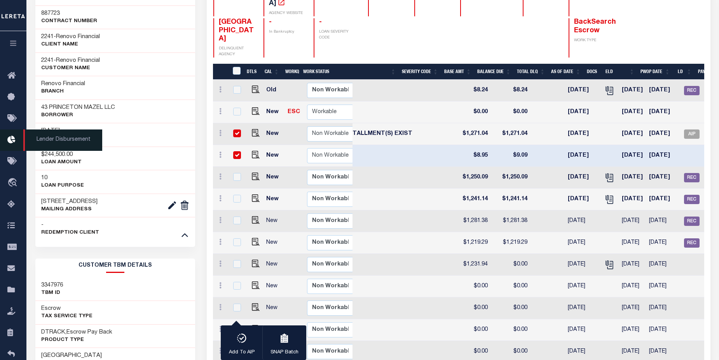
click at [10, 141] on icon at bounding box center [13, 140] width 12 height 10
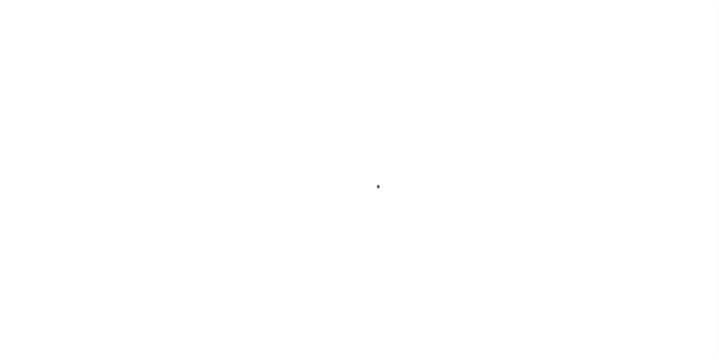
select select "DUE"
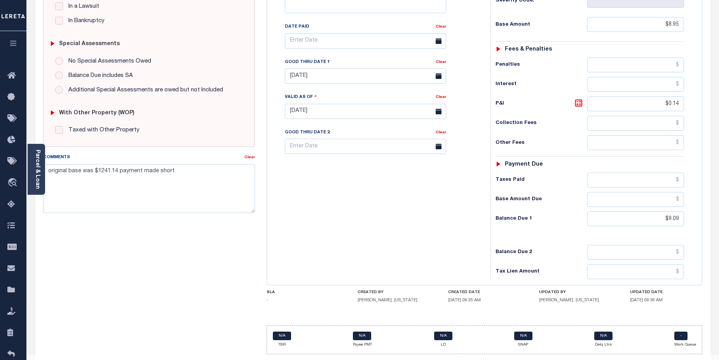
scroll to position [217, 0]
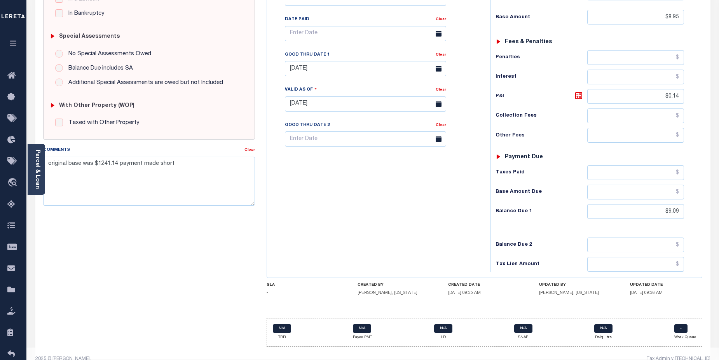
click at [95, 283] on div "SPECIAL RISK NCE Date Clear - Select Status Code -" at bounding box center [149, 103] width 224 height 499
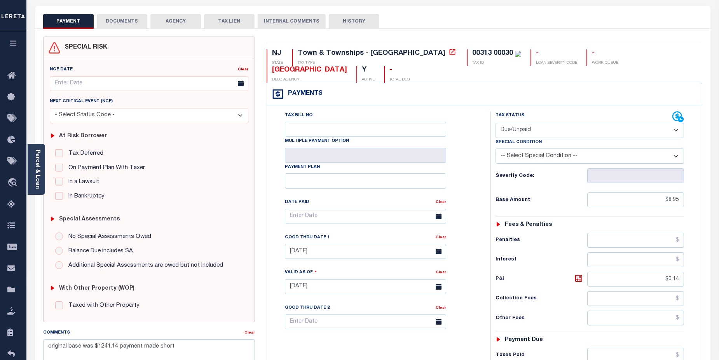
scroll to position [19, 0]
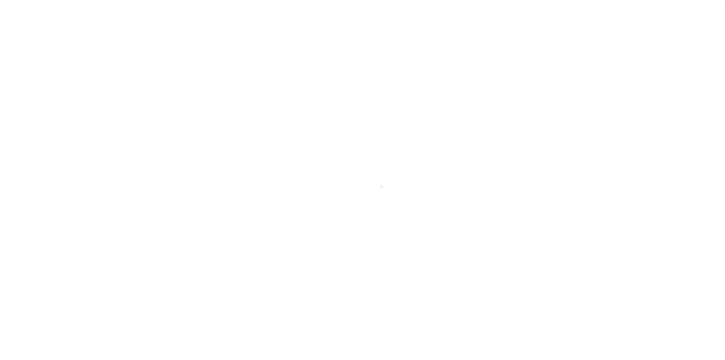
select select "CAC"
select select "CHK"
select select "[PERSON_NAME]"
select select "FDX"
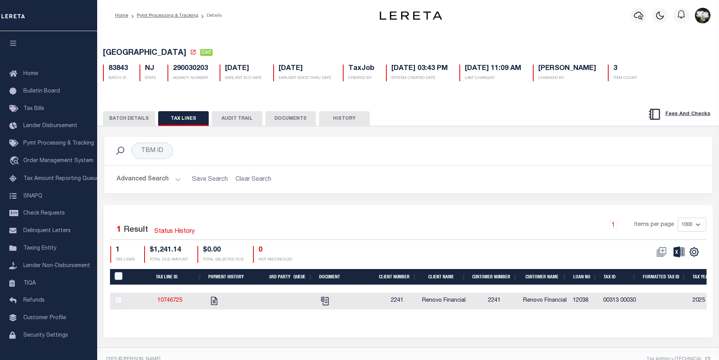
click at [129, 117] on button "BATCH DETAILS" at bounding box center [129, 118] width 52 height 15
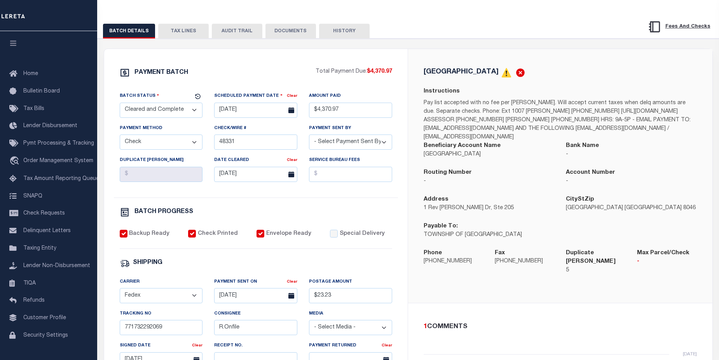
scroll to position [82, 0]
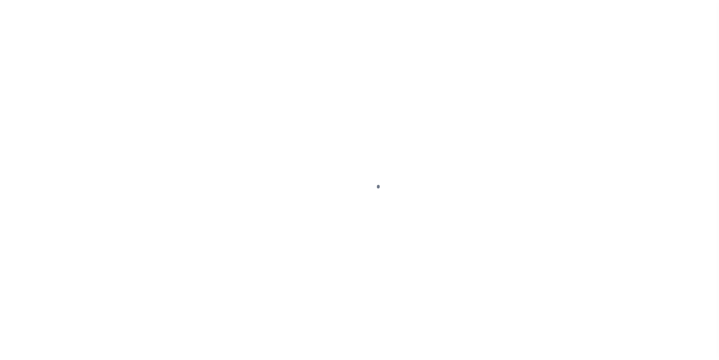
select select "DUE"
select select "SNT"
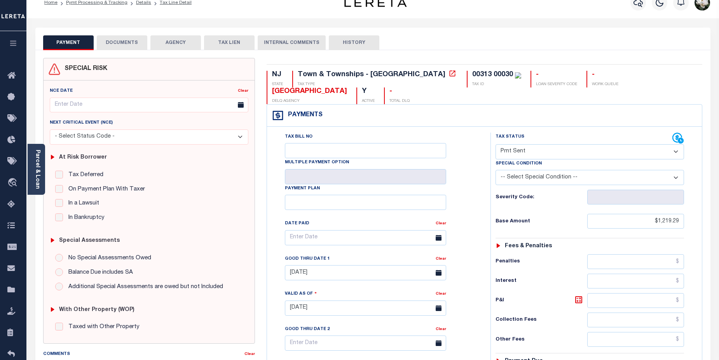
scroll to position [7, 0]
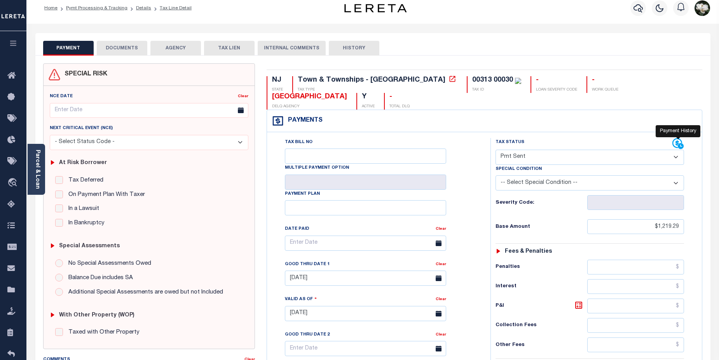
click at [675, 146] on icon at bounding box center [679, 144] width 12 height 12
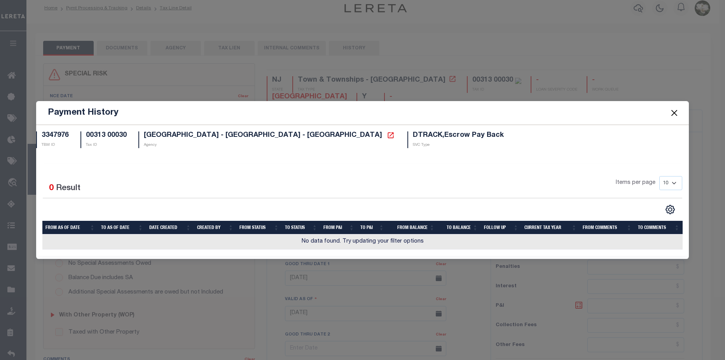
click at [674, 113] on button "Close" at bounding box center [675, 113] width 10 height 10
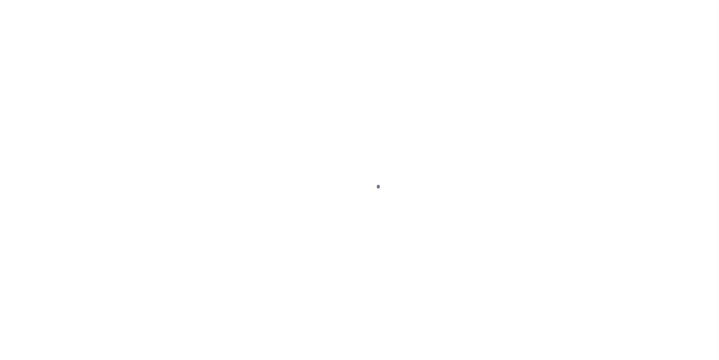
select select "SNT"
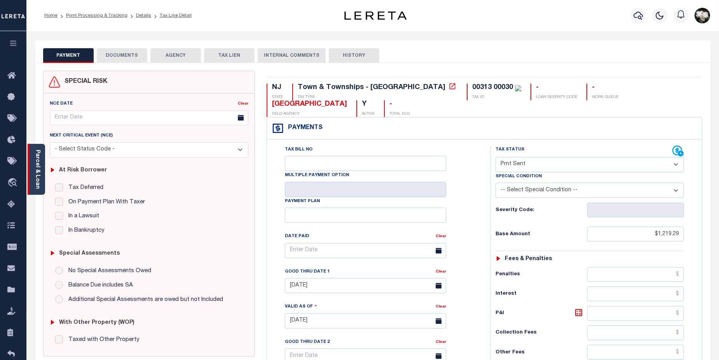
click at [33, 152] on div "Parcel & Loan" at bounding box center [36, 169] width 17 height 51
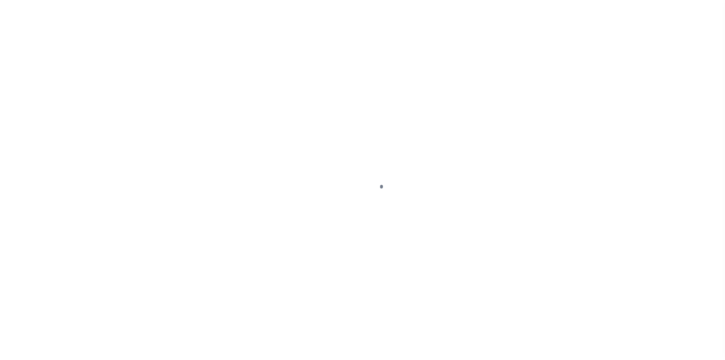
select select "CAC"
select select "CHK"
select select "[PERSON_NAME]"
select select "FDX"
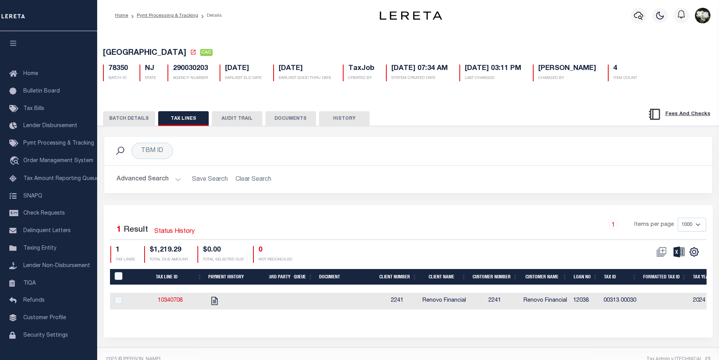
click at [133, 122] on button "BATCH DETAILS" at bounding box center [129, 118] width 52 height 15
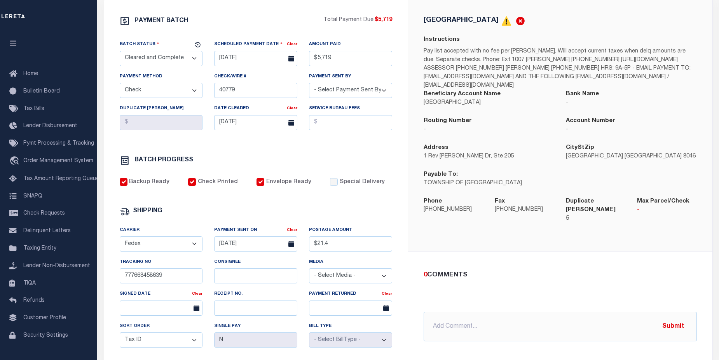
scroll to position [147, 0]
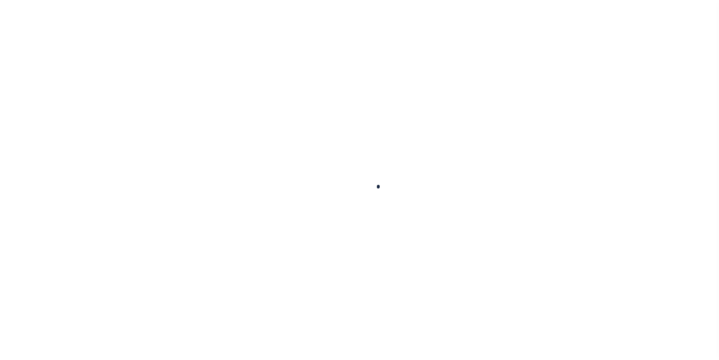
checkbox input "false"
type textarea "CAS- 47818 2025 3rd /- Base $1,271.04 P&I $8.37 - Lereta responsible Total Due …"
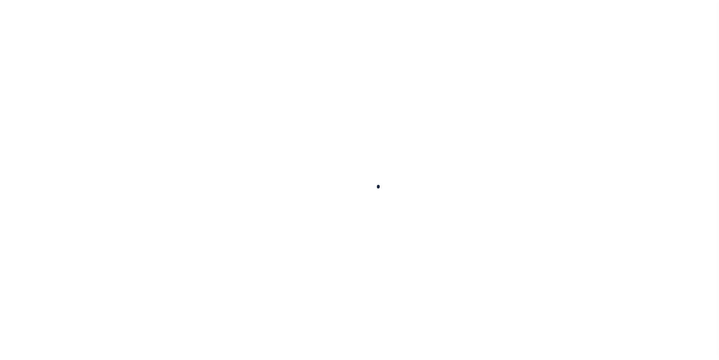
type input "00002853"
type input "[DATE]"
select select "DUE"
select select "17"
type input "$1,271.04"
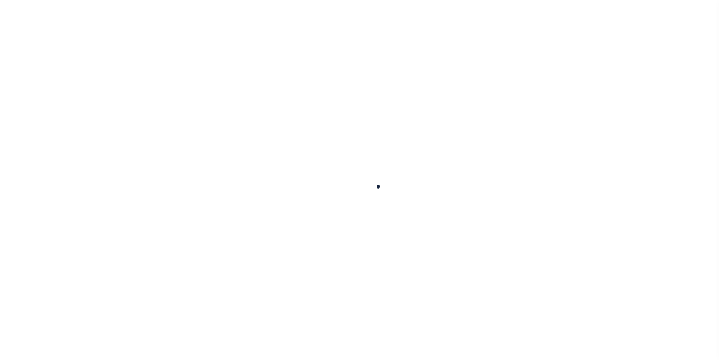
type input "$1,271.04"
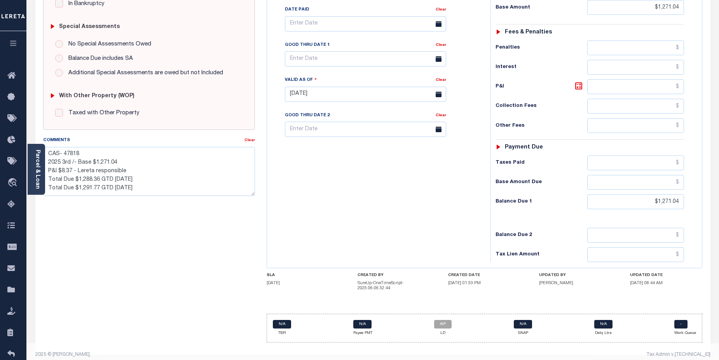
scroll to position [234, 0]
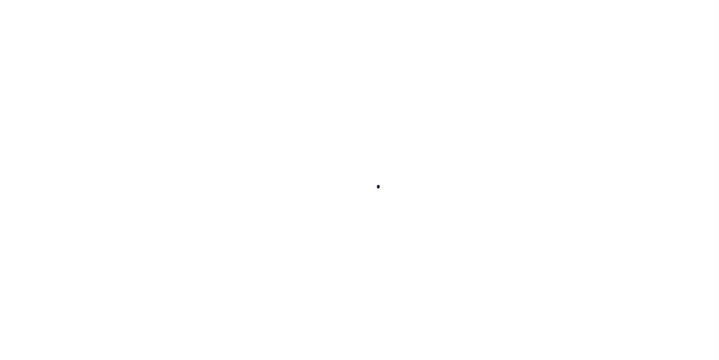
select select "DUE"
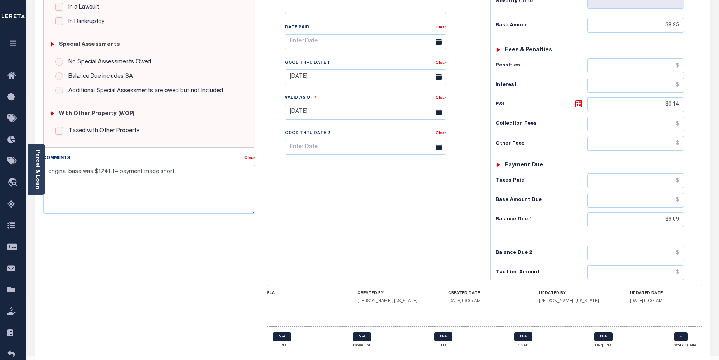
scroll to position [202, 0]
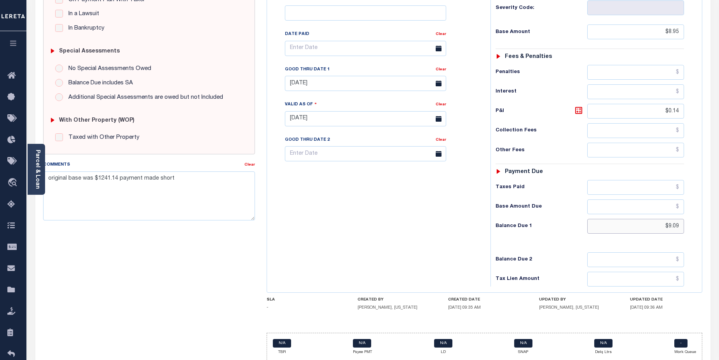
click at [664, 230] on input "$9.09" at bounding box center [635, 226] width 97 height 15
drag, startPoint x: 664, startPoint y: 231, endPoint x: 689, endPoint y: 230, distance: 24.5
click at [689, 230] on div "Tax Status Status - Select Status Code -" at bounding box center [593, 114] width 204 height 343
type input "$9.11"
type input "[DATE]"
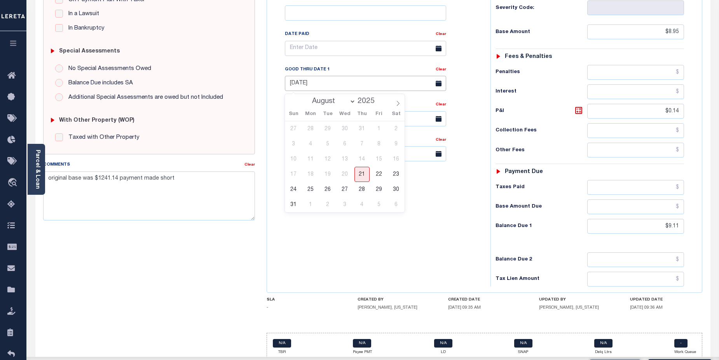
click at [406, 84] on input "[DATE]" at bounding box center [365, 83] width 161 height 15
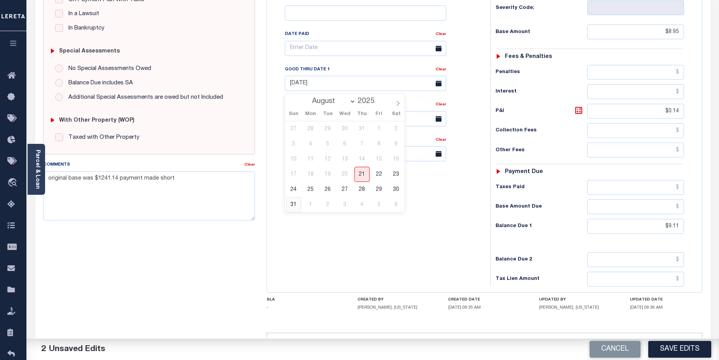
click at [291, 206] on span "31" at bounding box center [293, 204] width 15 height 15
type input "[DATE]"
click at [576, 112] on icon at bounding box center [578, 110] width 9 height 9
type input "$0.16"
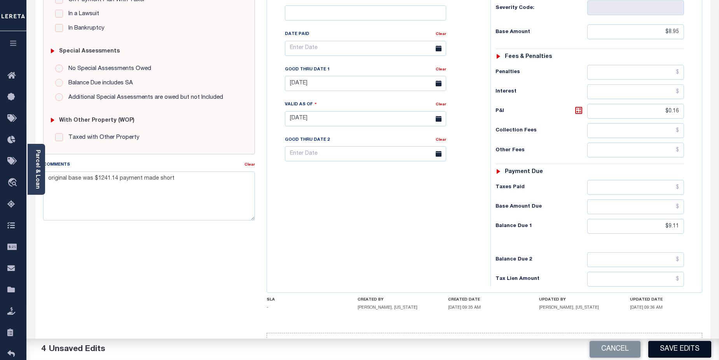
click at [689, 348] on button "Save Edits" at bounding box center [680, 349] width 63 height 17
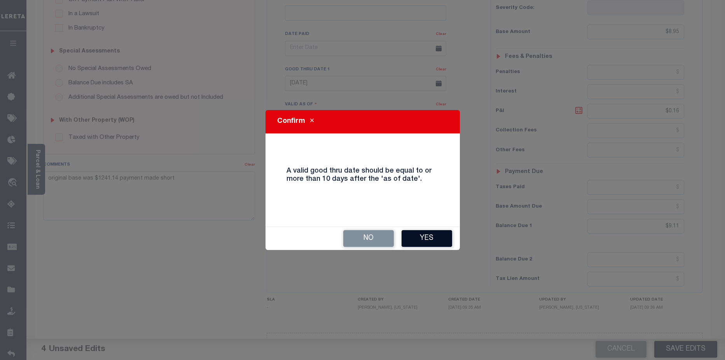
click at [434, 238] on button "Yes" at bounding box center [427, 238] width 51 height 17
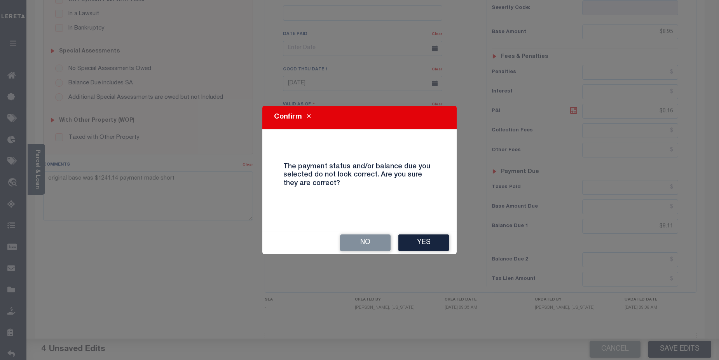
click at [353, 86] on div "Confirm The payment status and/or balance due you selected do not look correct.…" at bounding box center [359, 180] width 719 height 360
click at [421, 240] on button "Yes" at bounding box center [424, 242] width 51 height 17
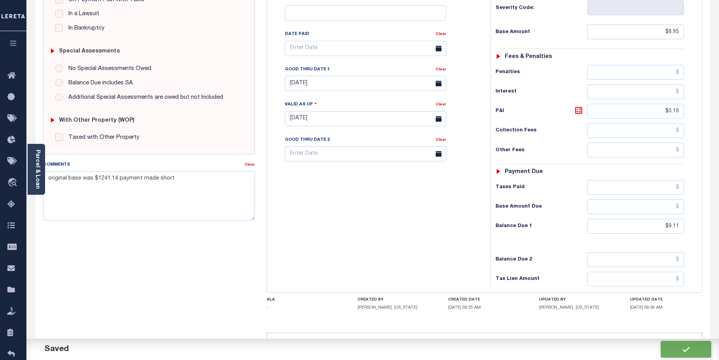
checkbox input "false"
type input "$8.95"
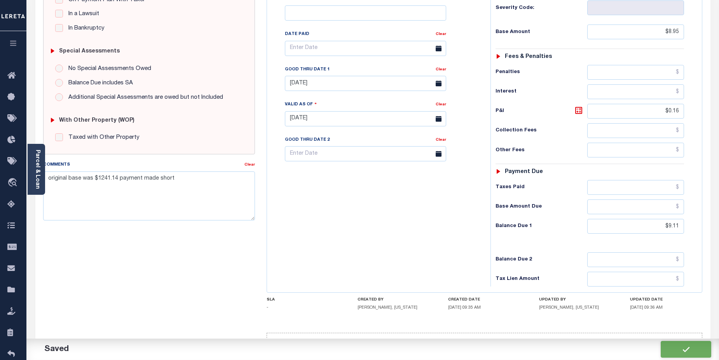
type input "$0.16"
type input "$9.11"
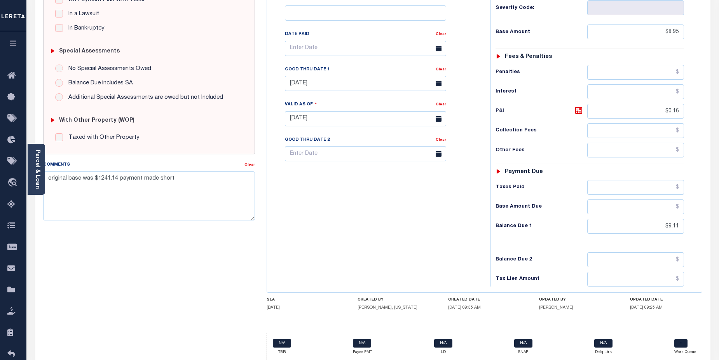
click at [372, 237] on div "Tax Bill No Multiple Payment Option Payment Plan Clear" at bounding box center [377, 114] width 216 height 343
click at [71, 200] on textarea "original base was $1241.14 payment made short" at bounding box center [149, 195] width 212 height 49
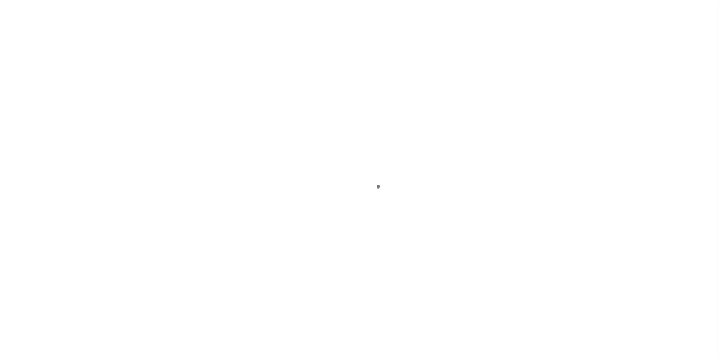
select select "DUE"
select select "17"
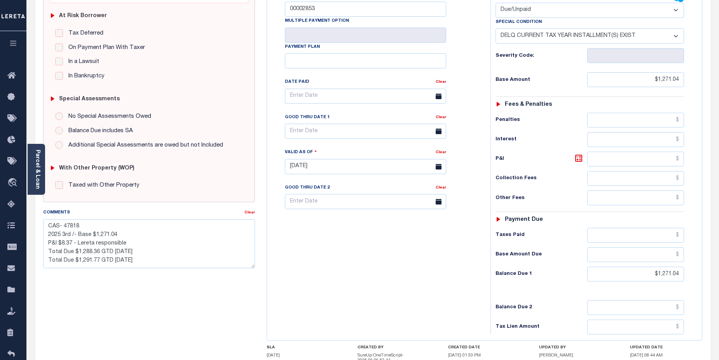
scroll to position [160, 0]
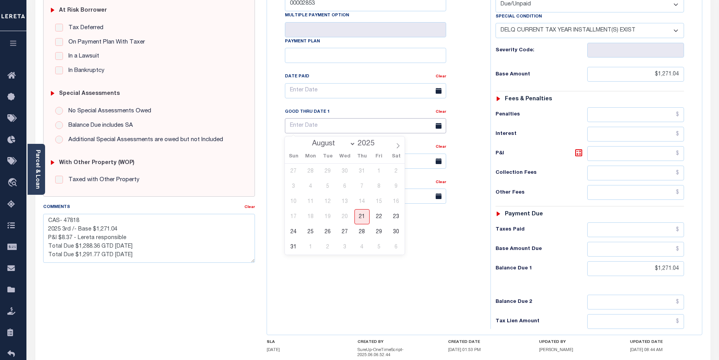
click at [355, 128] on input "text" at bounding box center [365, 125] width 161 height 15
click at [294, 251] on span "31" at bounding box center [293, 247] width 15 height 15
type input "[DATE]"
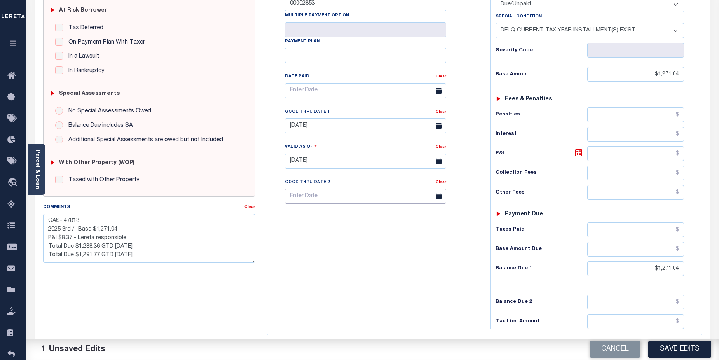
click at [367, 198] on input "text" at bounding box center [365, 196] width 161 height 15
click at [455, 258] on div "Tax Bill No 00002853 Multiple Payment Option Payment Plan" at bounding box center [377, 157] width 216 height 343
click at [392, 200] on input "text" at bounding box center [365, 196] width 161 height 15
click at [400, 302] on span "30" at bounding box center [395, 302] width 15 height 15
type input "08/30/2025"
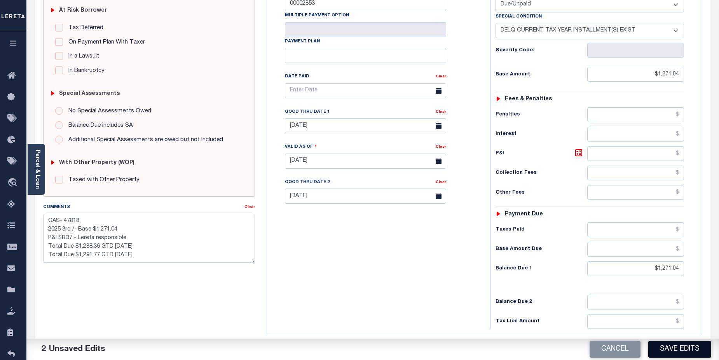
click at [689, 347] on button "Save Edits" at bounding box center [680, 349] width 63 height 17
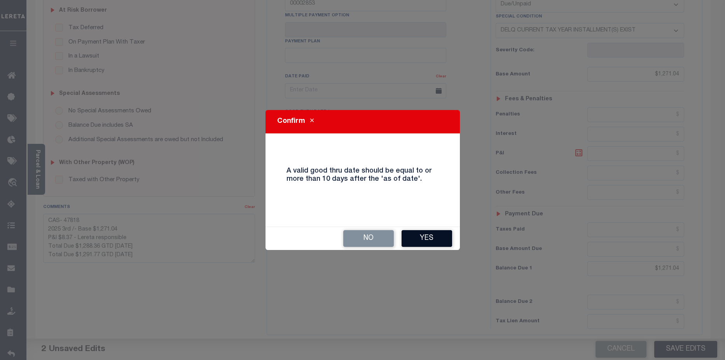
click at [438, 235] on button "Yes" at bounding box center [427, 238] width 51 height 17
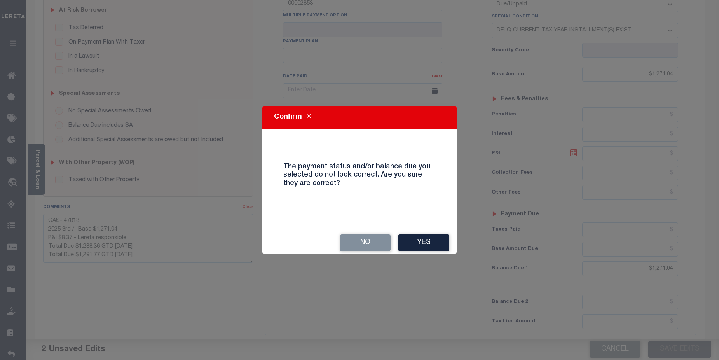
click at [427, 243] on button "Yes" at bounding box center [424, 242] width 51 height 17
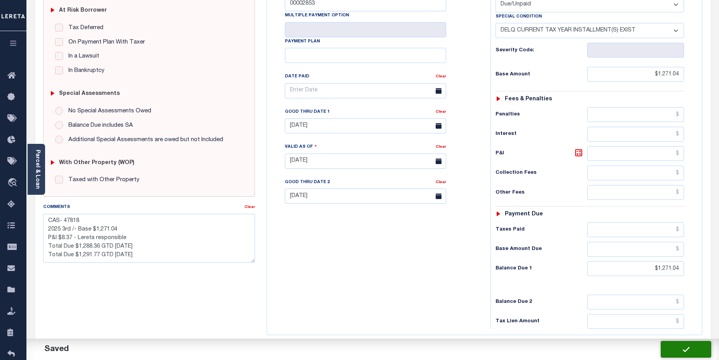
checkbox input "false"
type textarea "CAS- 47818 2025 3rd /- Base $1,271.04 P&I $8.37 - Lereta responsible Total Due …"
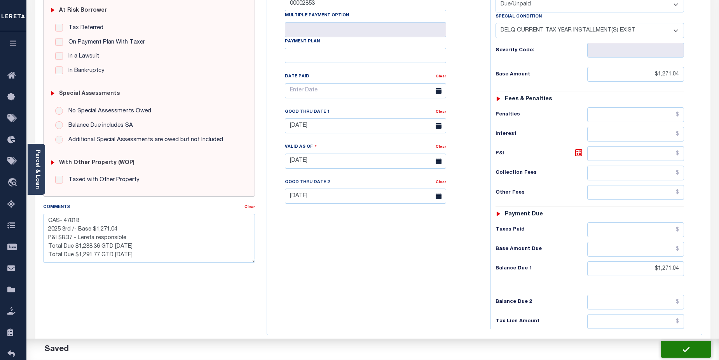
type input "$1,271.04"
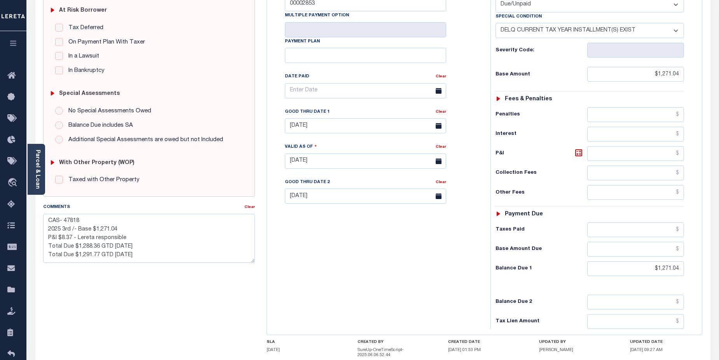
drag, startPoint x: 357, startPoint y: 286, endPoint x: 219, endPoint y: 138, distance: 202.2
click at [356, 285] on div "Tax Bill No 00002853 Multiple Payment Option Payment Plan" at bounding box center [377, 157] width 216 height 343
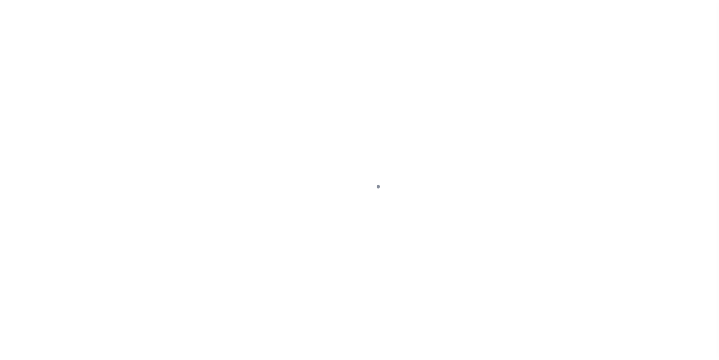
select select "DUE"
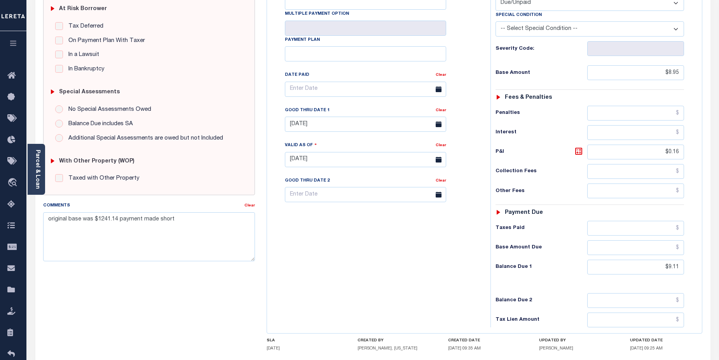
scroll to position [167, 0]
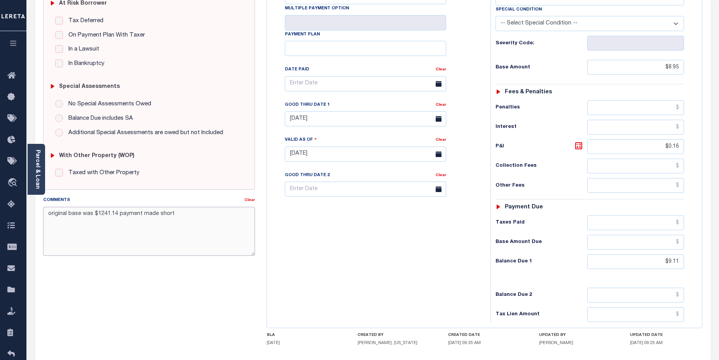
click at [167, 231] on textarea "original base was $1241.14 payment made short" at bounding box center [149, 231] width 212 height 49
click at [107, 223] on textarea "original base was $1241.14 payment made short" at bounding box center [149, 231] width 212 height 49
click at [68, 225] on textarea "original base was $1241.14 payment made short" at bounding box center [149, 231] width 212 height 49
click at [66, 231] on textarea "original base was $1241.14 payment made short" at bounding box center [149, 231] width 212 height 49
click at [213, 217] on textarea "original base was $1241.14 payment made short" at bounding box center [149, 231] width 212 height 49
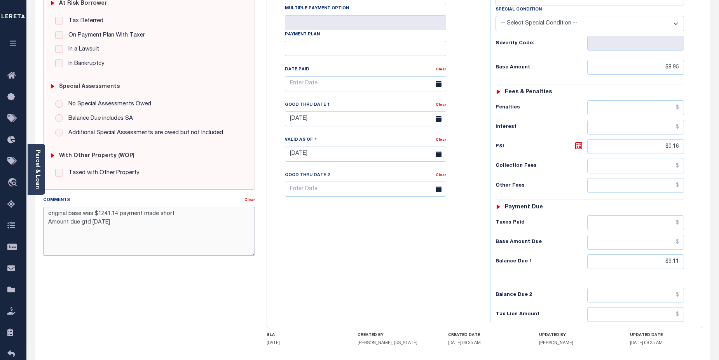
drag, startPoint x: 196, startPoint y: 217, endPoint x: 43, endPoint y: 218, distance: 152.4
click at [43, 218] on textarea "original base was $1241.14 payment made short Amount due gtd [DATE]" at bounding box center [149, 231] width 212 height 49
click at [89, 216] on textarea "Cas-47818 Amount due gtd [DATE]" at bounding box center [149, 231] width 212 height 49
click at [224, 222] on textarea "Cas-47818 pyment was short from 2024/3rd and payment was back applied Amount du…" at bounding box center [149, 231] width 212 height 49
click at [70, 233] on textarea "Cas-47818 Payment was short from 2024/3rd and payment was back applied Amount d…" at bounding box center [149, 231] width 212 height 49
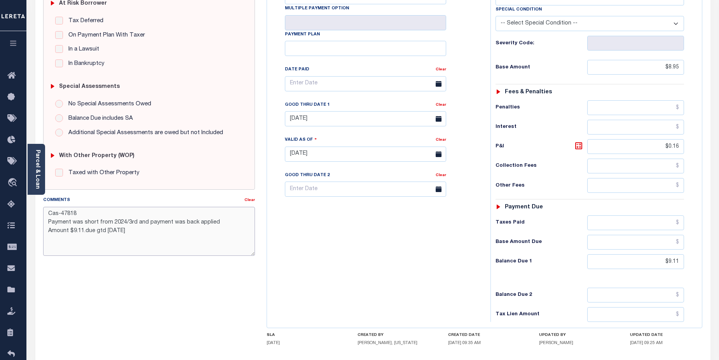
click at [234, 220] on textarea "Cas-47818 Payment was short from 2024/3rd and payment was back applied Amount $…" at bounding box center [149, 231] width 212 height 49
drag, startPoint x: 62, startPoint y: 225, endPoint x: 184, endPoint y: 206, distance: 123.2
click at [63, 225] on textarea "Cas-47818 Paym.9ent was short from 2024/3rd and payment was back applied Base A…" at bounding box center [149, 231] width 212 height 49
click at [68, 231] on textarea "Cas-47818 Payment was short from 2024/3rd and payment was back applied Base Amo…" at bounding box center [149, 231] width 212 height 49
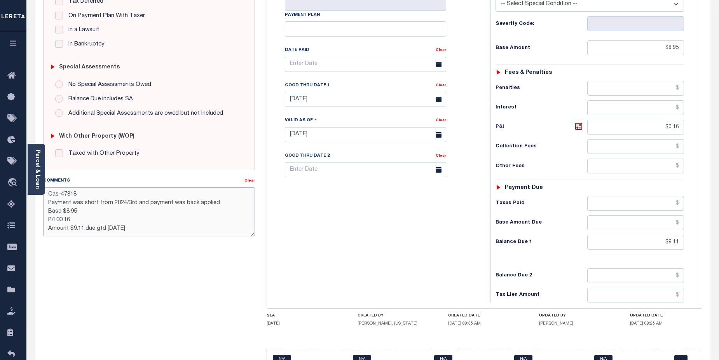
scroll to position [229, 0]
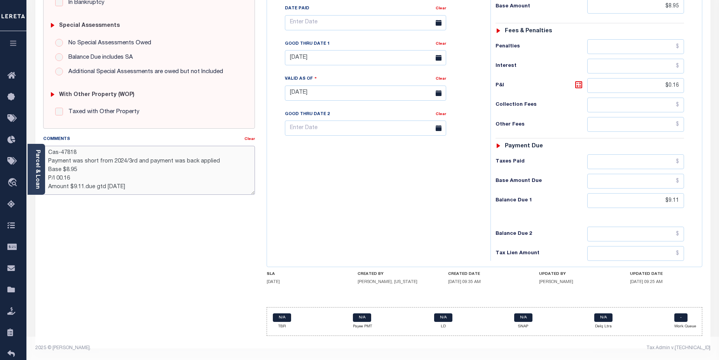
type textarea "Cas-47818 Payment was short from 2024/3rd and payment was back applied Base $8.…"
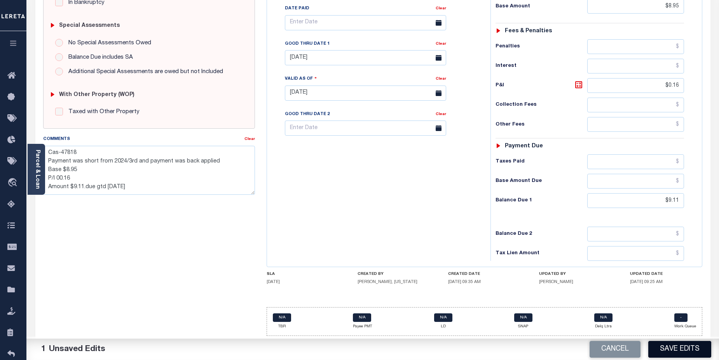
click at [676, 348] on button "Save Edits" at bounding box center [680, 349] width 63 height 17
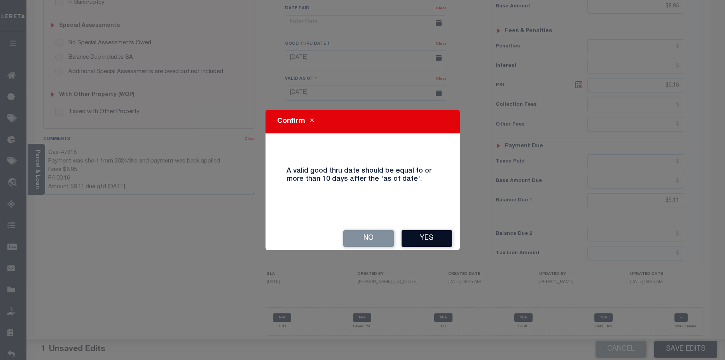
click at [425, 236] on button "Yes" at bounding box center [427, 238] width 51 height 17
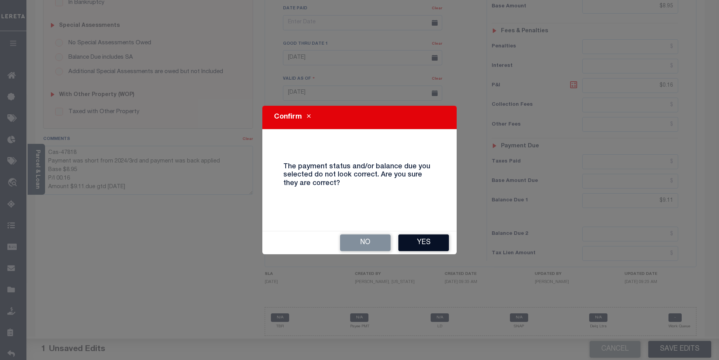
click at [421, 246] on button "Yes" at bounding box center [424, 242] width 51 height 17
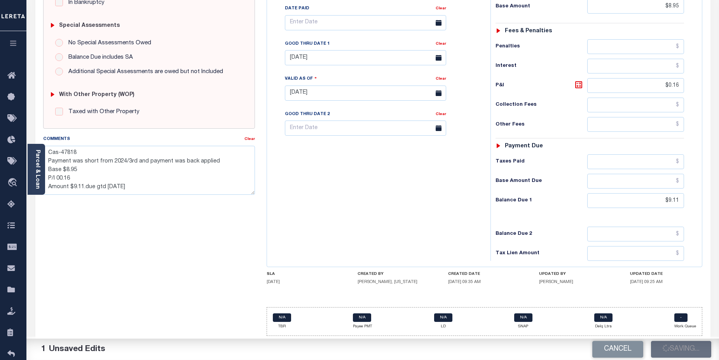
checkbox input "false"
type textarea "Cas-47818 Payment was short from 2024/3rd and payment was back applied Base $8.…"
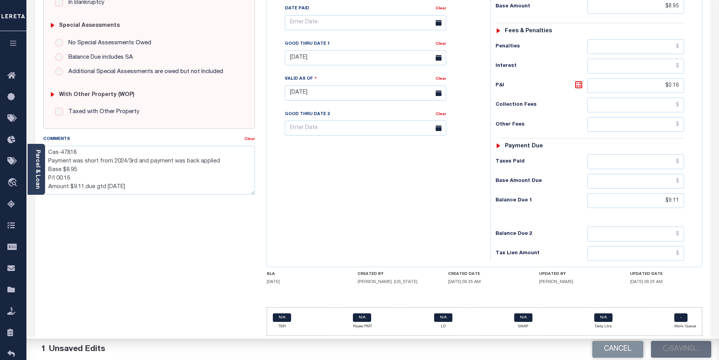
type input "$8.95"
type input "$9.11"
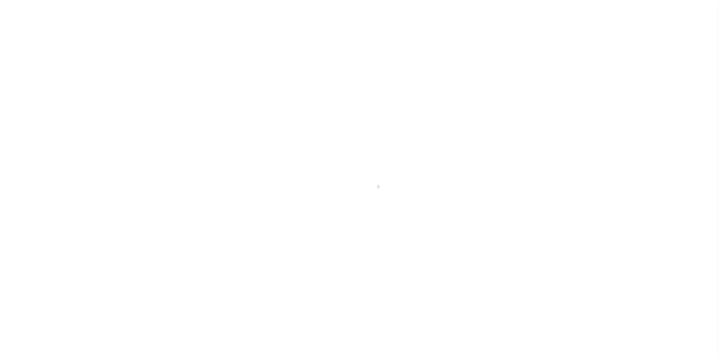
scroll to position [14, 0]
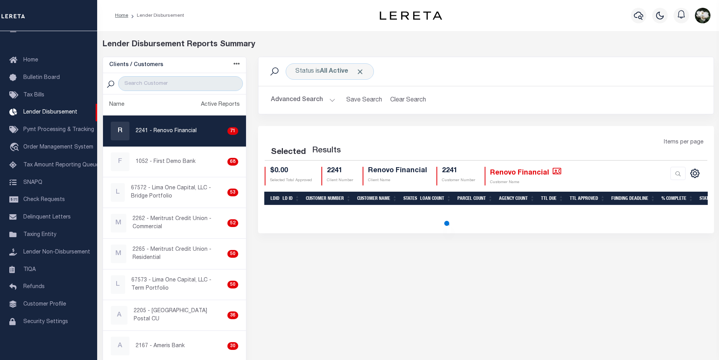
select select "200"
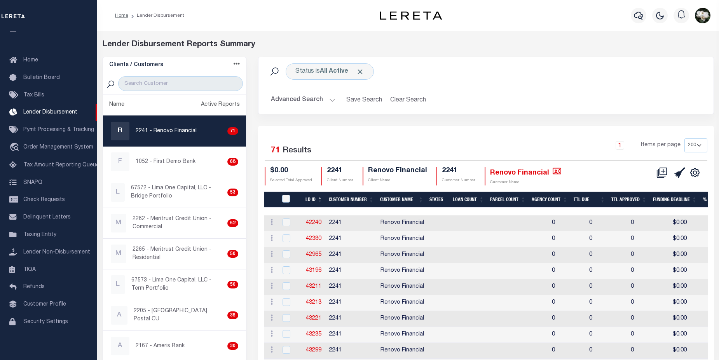
click at [303, 101] on button "Advanced Search" at bounding box center [303, 100] width 65 height 15
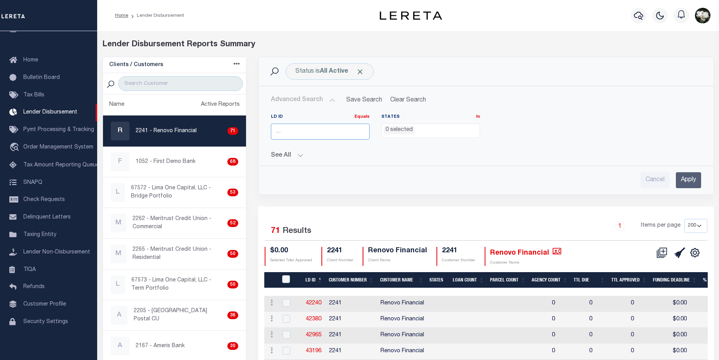
click at [309, 128] on input "number" at bounding box center [320, 132] width 99 height 16
type input "45783"
click at [687, 181] on input "Apply" at bounding box center [688, 180] width 25 height 16
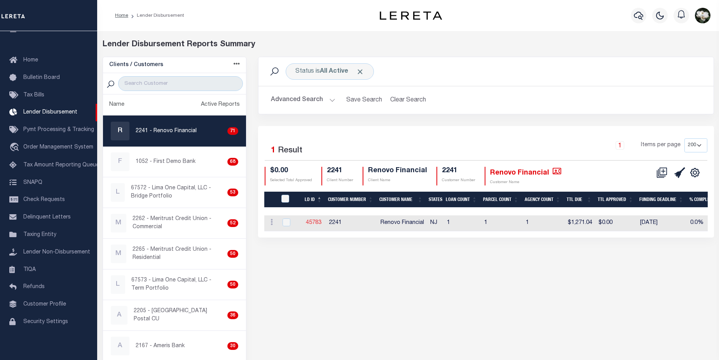
click at [313, 225] on link "45783" at bounding box center [314, 222] width 16 height 5
checkbox input "true"
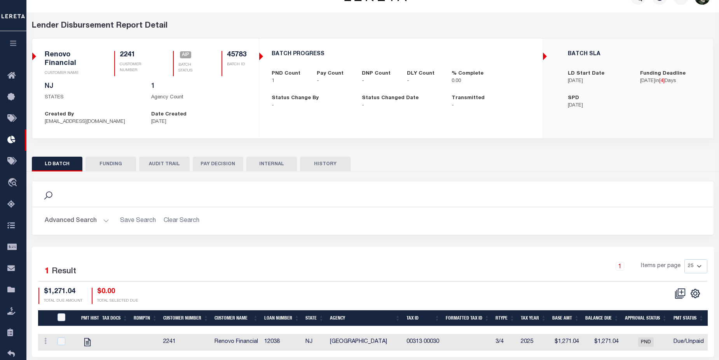
scroll to position [52, 0]
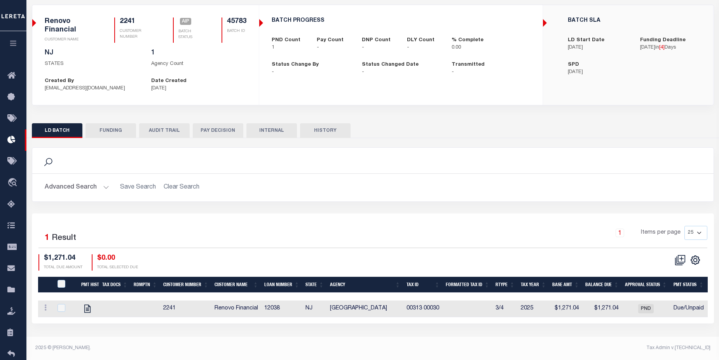
checkbox input "true"
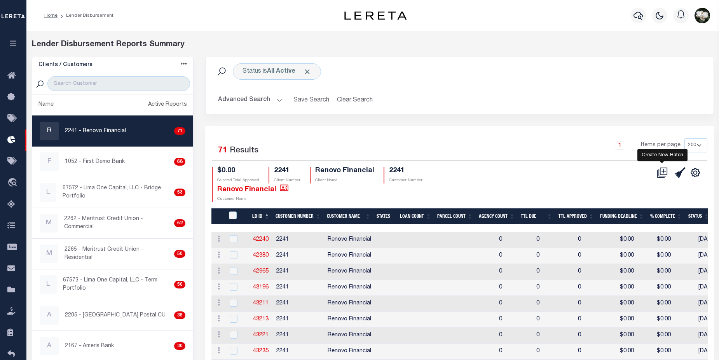
click at [666, 175] on icon at bounding box center [663, 170] width 7 height 7
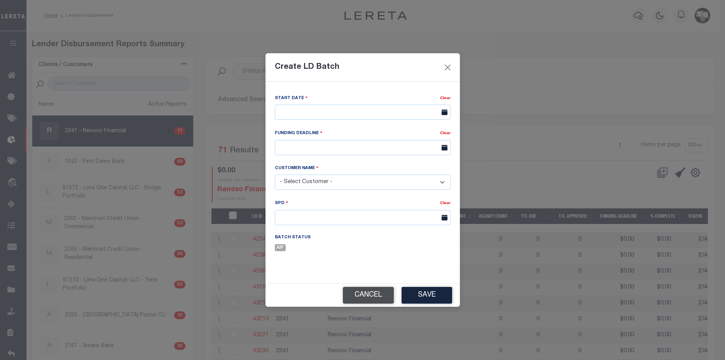
drag, startPoint x: 376, startPoint y: 294, endPoint x: 454, endPoint y: 212, distance: 113.3
click at [377, 292] on button "Cancel" at bounding box center [368, 295] width 51 height 17
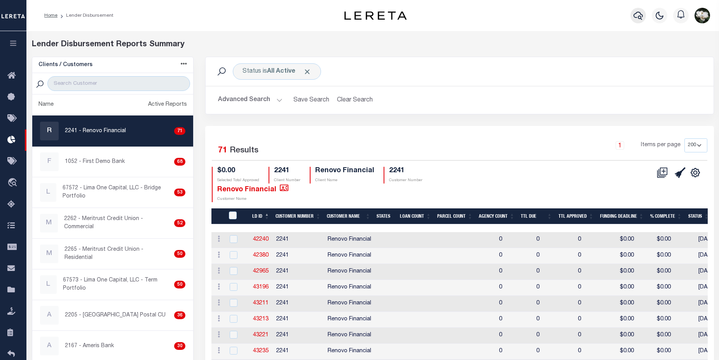
click at [636, 16] on icon "button" at bounding box center [638, 15] width 9 height 9
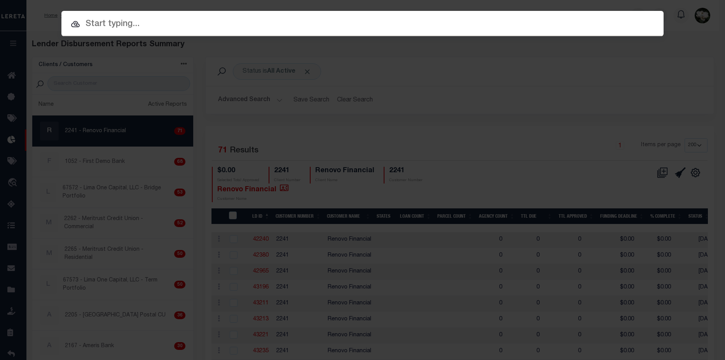
click at [576, 59] on div "Include Loans TBM Customers Borrowers Payments (Lender Non-Disb) Payments (Lend…" at bounding box center [362, 180] width 725 height 360
click at [245, 102] on div "Include Loans TBM Customers Borrowers Payments (Lender Non-Disb) Payments (Lend…" at bounding box center [362, 180] width 725 height 360
click at [504, 56] on div "Include Loans TBM Customers Borrowers Payments (Lender Non-Disb) Payments (Lend…" at bounding box center [362, 180] width 725 height 360
click at [122, 129] on div "Include Loans TBM Customers Borrowers Payments (Lender Non-Disb) Payments (Lend…" at bounding box center [362, 180] width 725 height 360
click at [246, 96] on div "Include Loans TBM Customers Borrowers Payments (Lender Non-Disb) Payments (Lend…" at bounding box center [362, 180] width 725 height 360
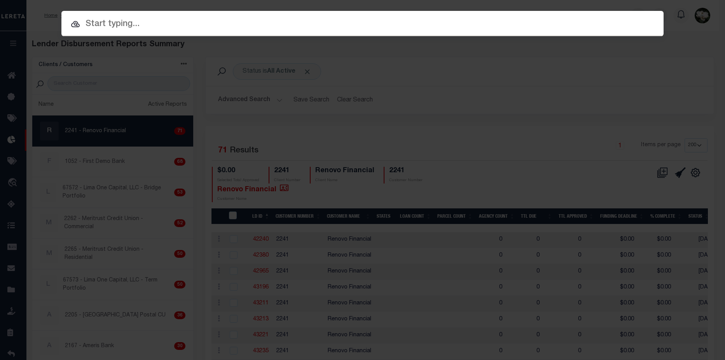
click at [108, 21] on input "text" at bounding box center [362, 24] width 602 height 14
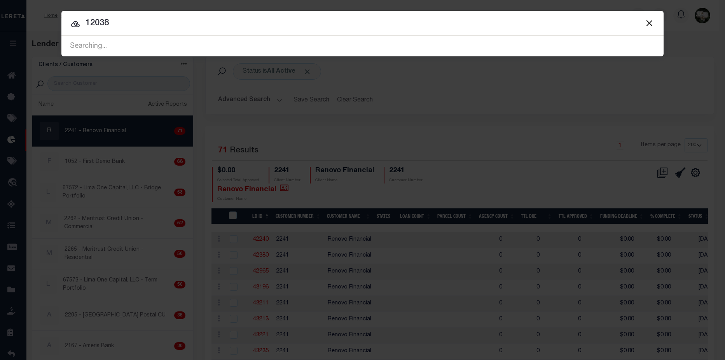
type input "12038"
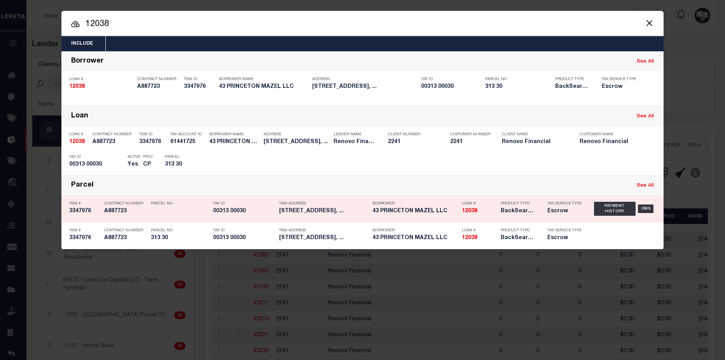
click at [560, 206] on p "Tax Service Type" at bounding box center [564, 203] width 35 height 5
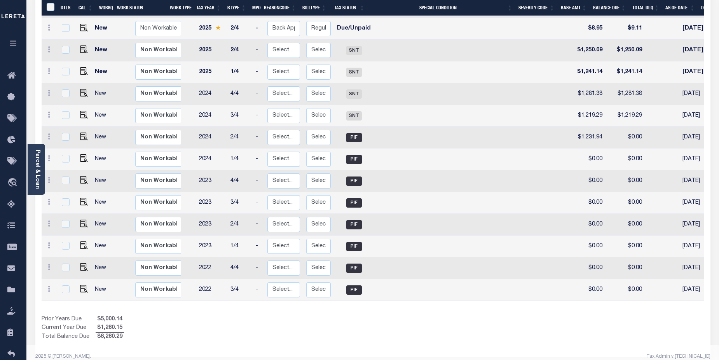
scroll to position [0, 21]
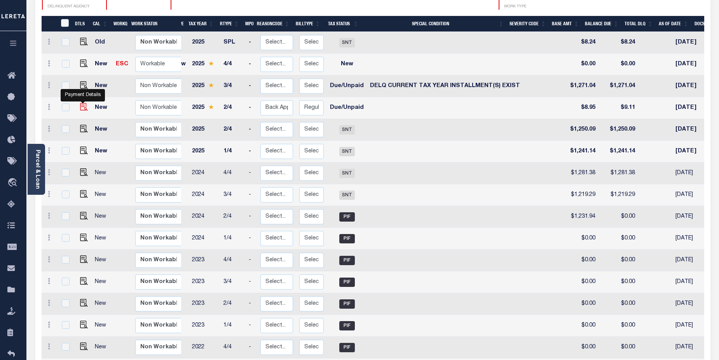
click at [81, 103] on img "" at bounding box center [84, 107] width 8 height 8
checkbox input "true"
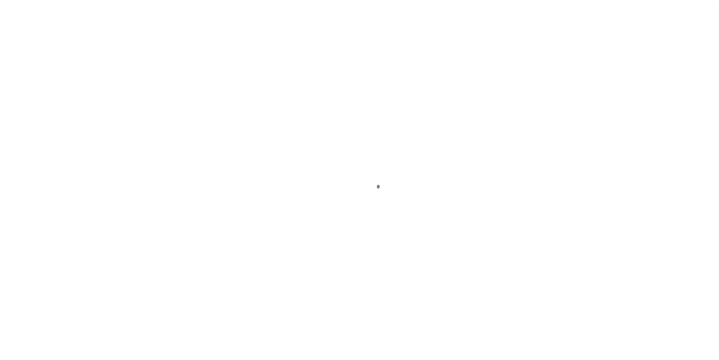
select select "DUE"
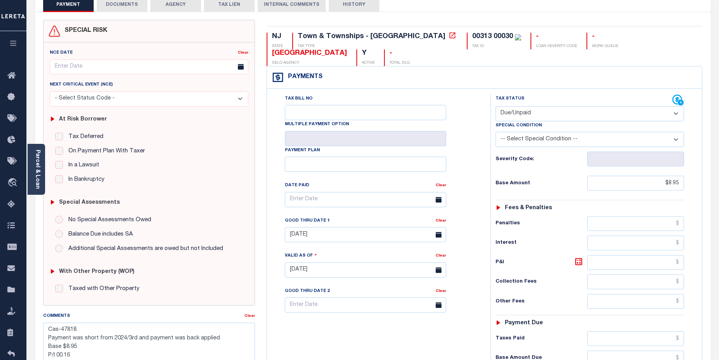
scroll to position [50, 0]
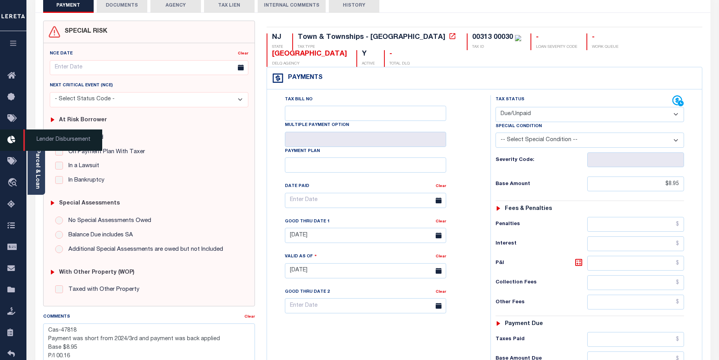
click at [11, 143] on icon at bounding box center [13, 140] width 12 height 10
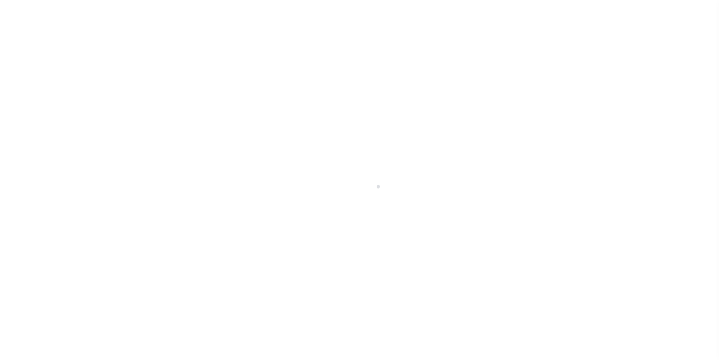
scroll to position [14, 0]
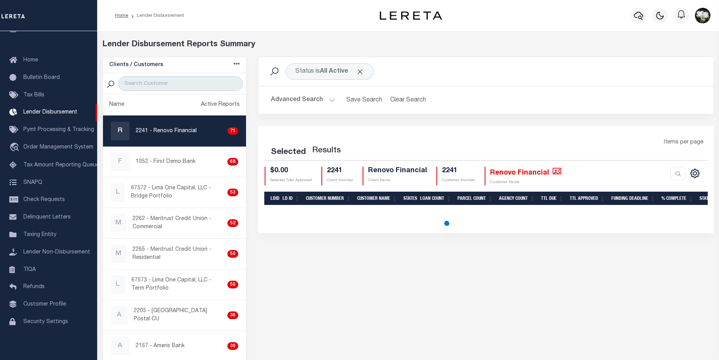
select select "200"
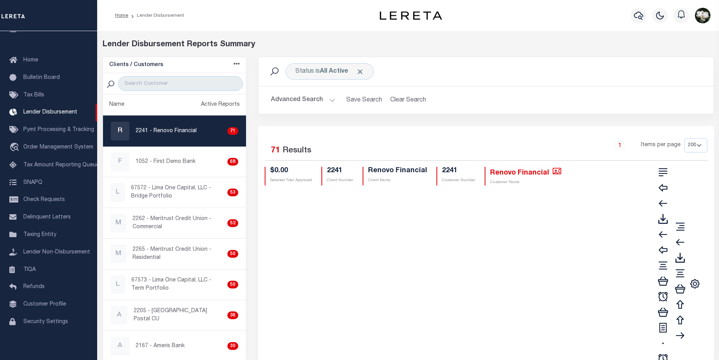
click at [290, 101] on button "Advanced Search" at bounding box center [303, 100] width 65 height 15
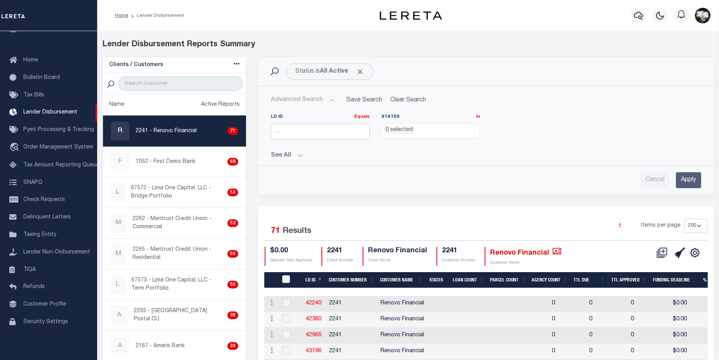
click at [285, 153] on button "See All" at bounding box center [486, 155] width 430 height 7
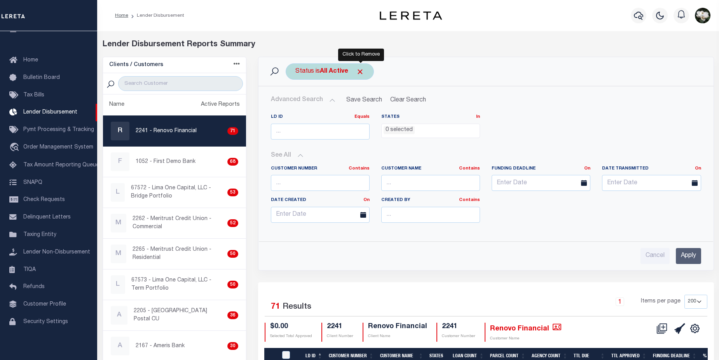
click at [363, 71] on span "Click to Remove" at bounding box center [360, 72] width 8 height 8
click at [313, 185] on input "text" at bounding box center [320, 183] width 99 height 16
type input "2241"
click at [696, 251] on input "Apply" at bounding box center [688, 256] width 25 height 16
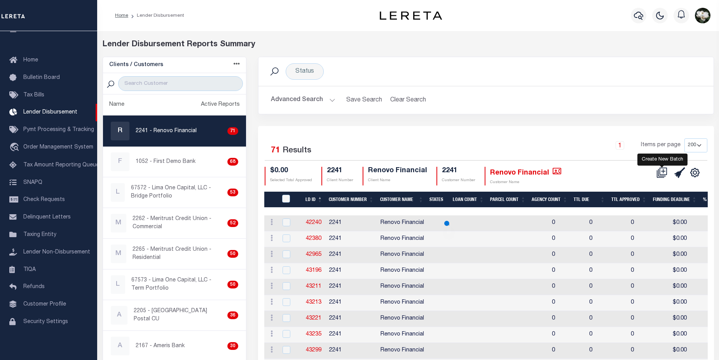
click at [661, 170] on icon at bounding box center [662, 172] width 11 height 11
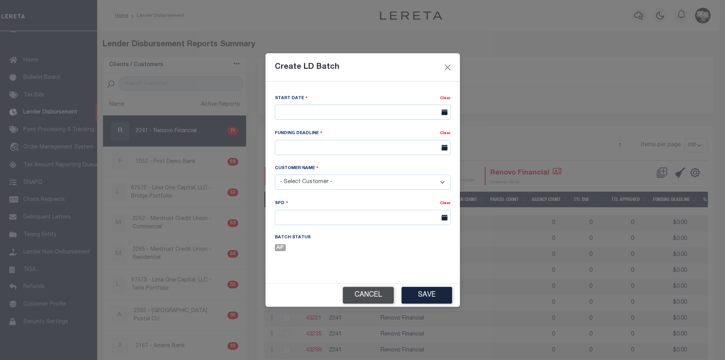
click at [364, 297] on button "Cancel" at bounding box center [368, 295] width 51 height 17
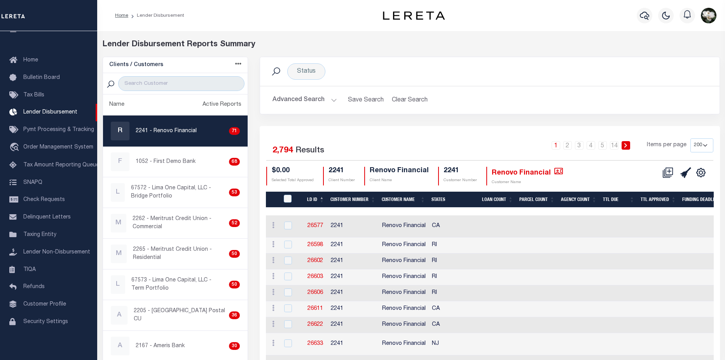
click at [281, 95] on button "Advanced Search" at bounding box center [305, 100] width 65 height 15
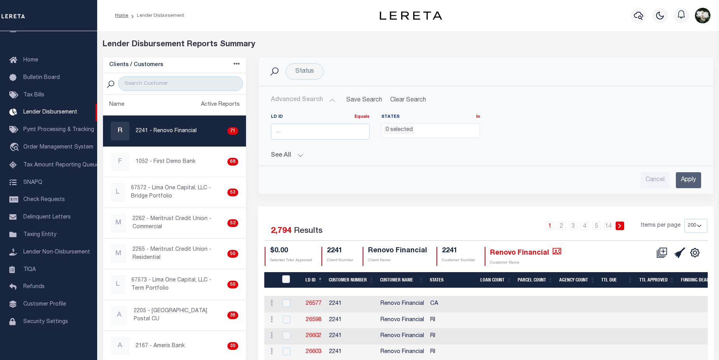
click at [297, 156] on button "See All" at bounding box center [486, 155] width 430 height 7
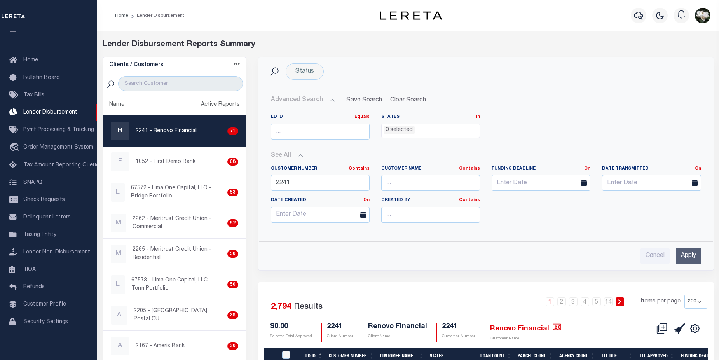
click at [693, 258] on input "Apply" at bounding box center [688, 256] width 25 height 16
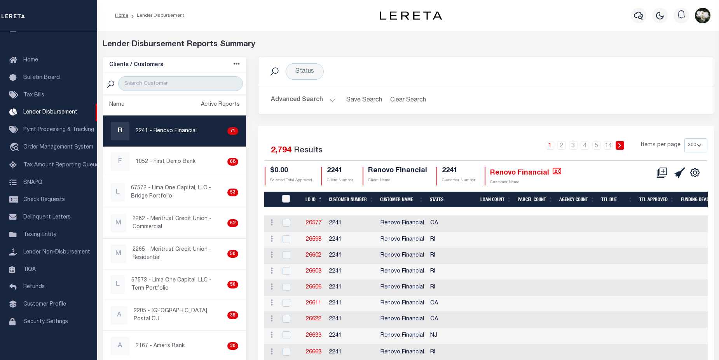
click at [290, 103] on button "Advanced Search" at bounding box center [303, 100] width 65 height 15
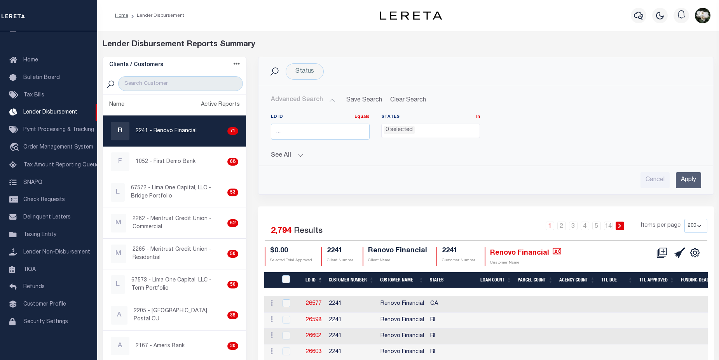
click at [287, 157] on button "See All" at bounding box center [486, 155] width 430 height 7
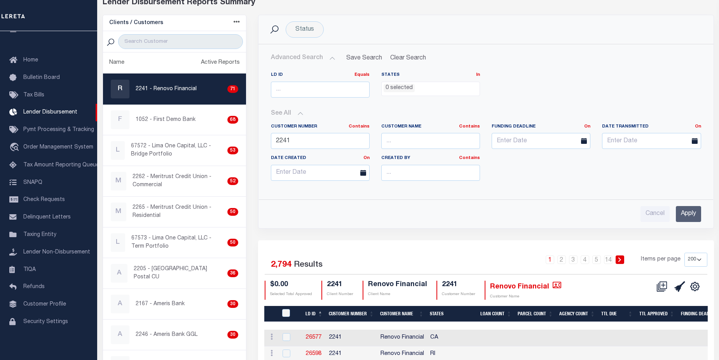
scroll to position [0, 0]
